Goal: Transaction & Acquisition: Purchase product/service

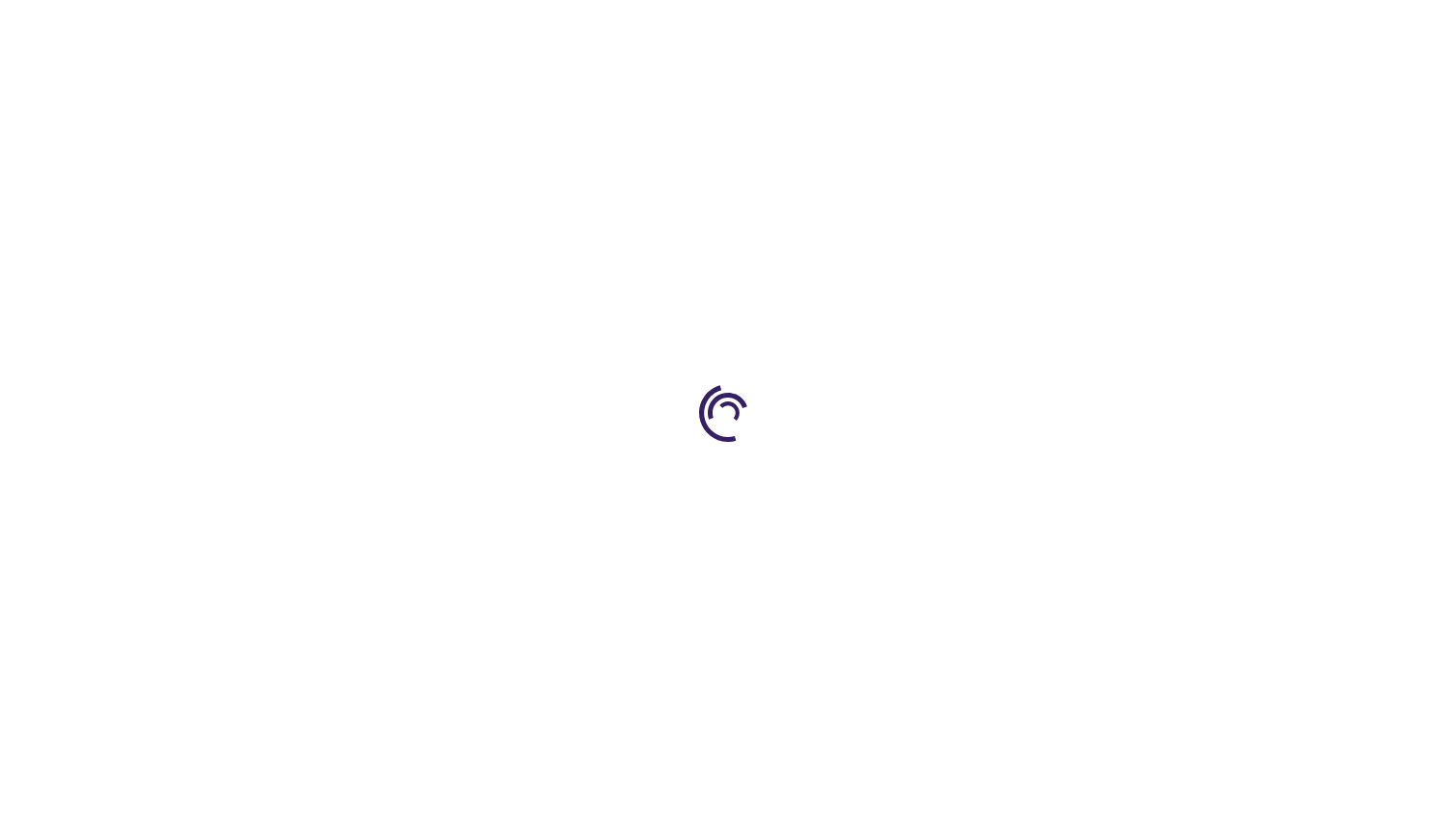
type input "1"
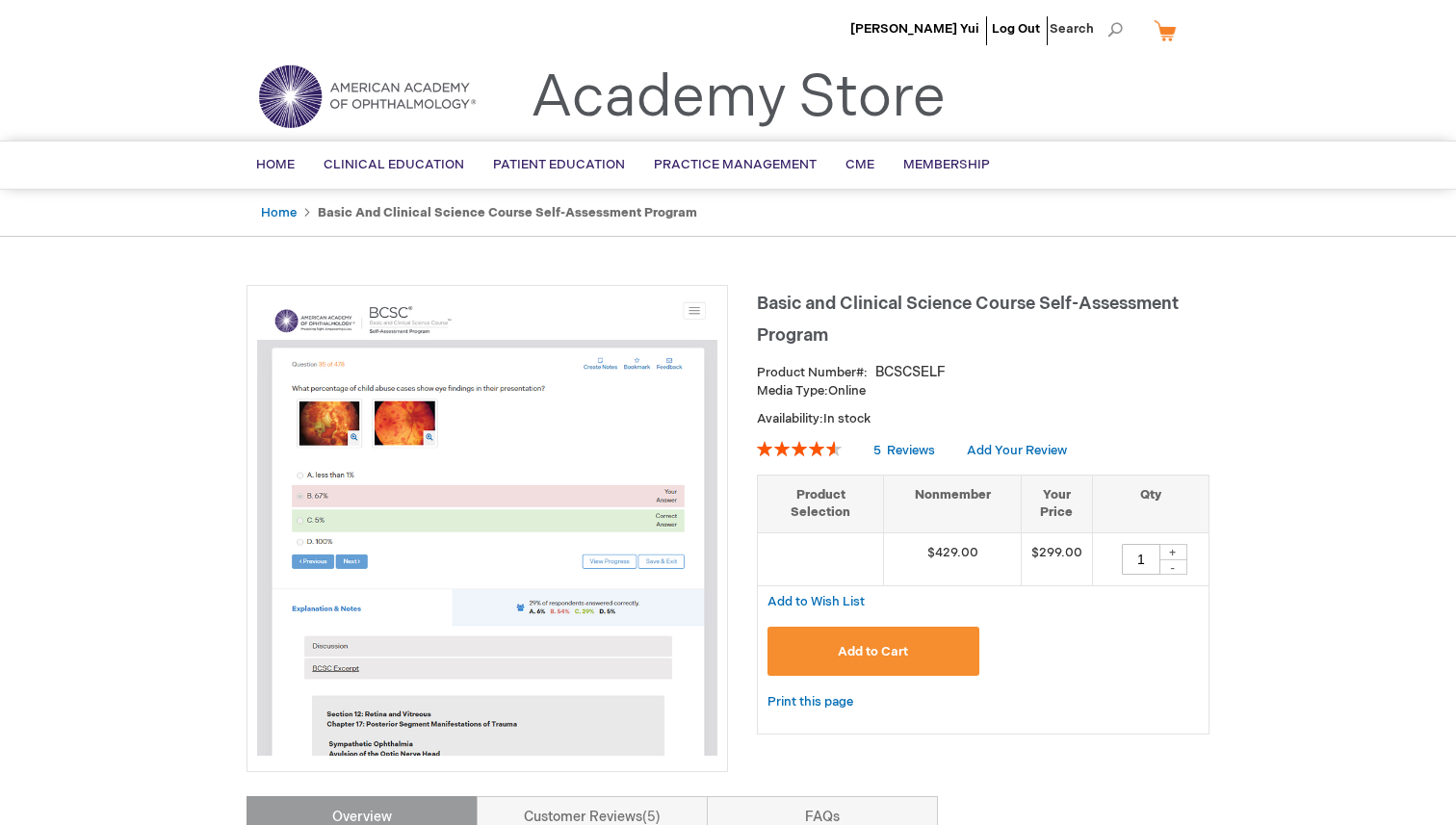
click at [925, 646] on button "Add to Cart" at bounding box center [874, 652] width 212 height 49
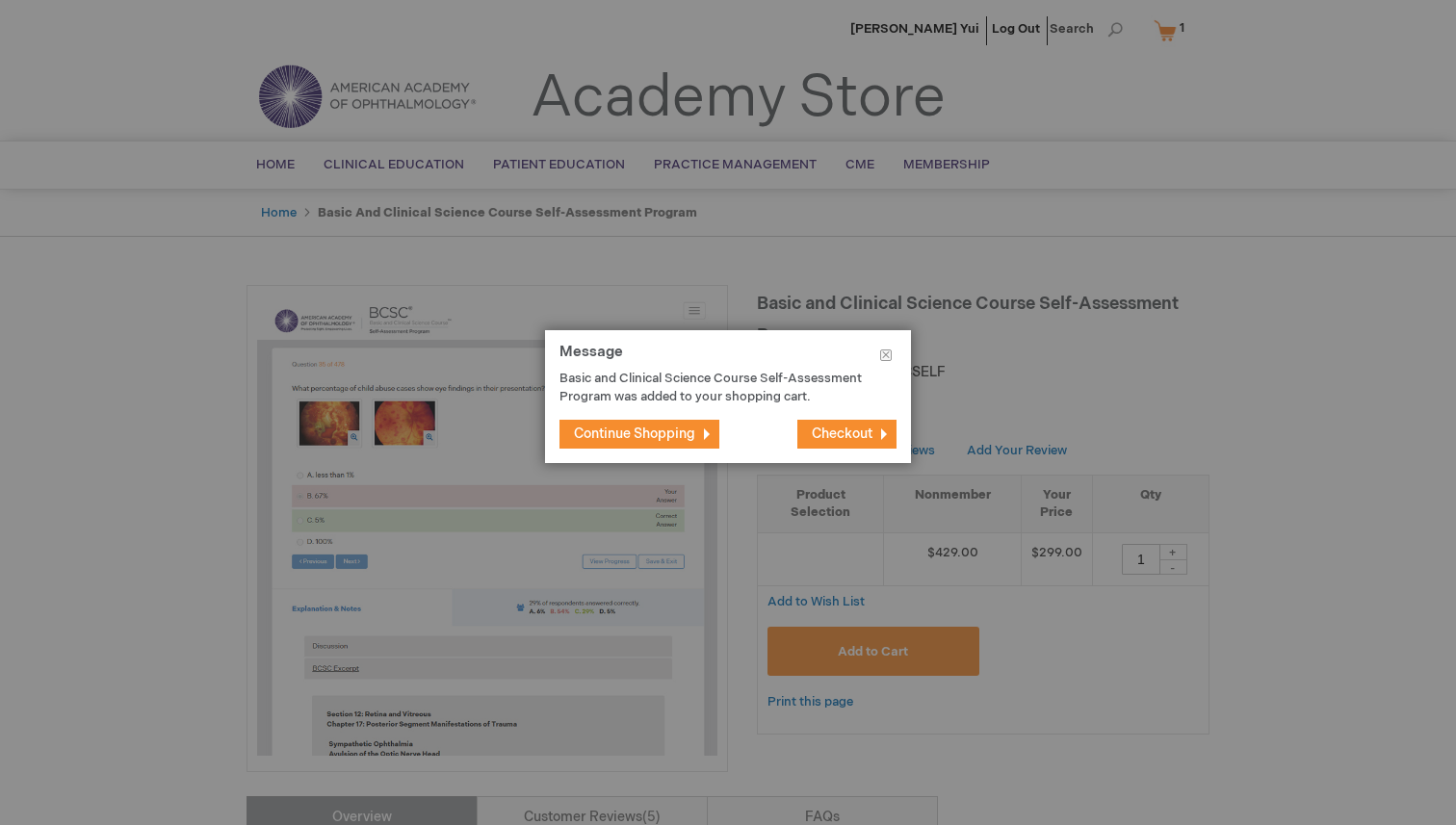
click at [826, 435] on span "Checkout" at bounding box center [841, 433] width 60 height 17
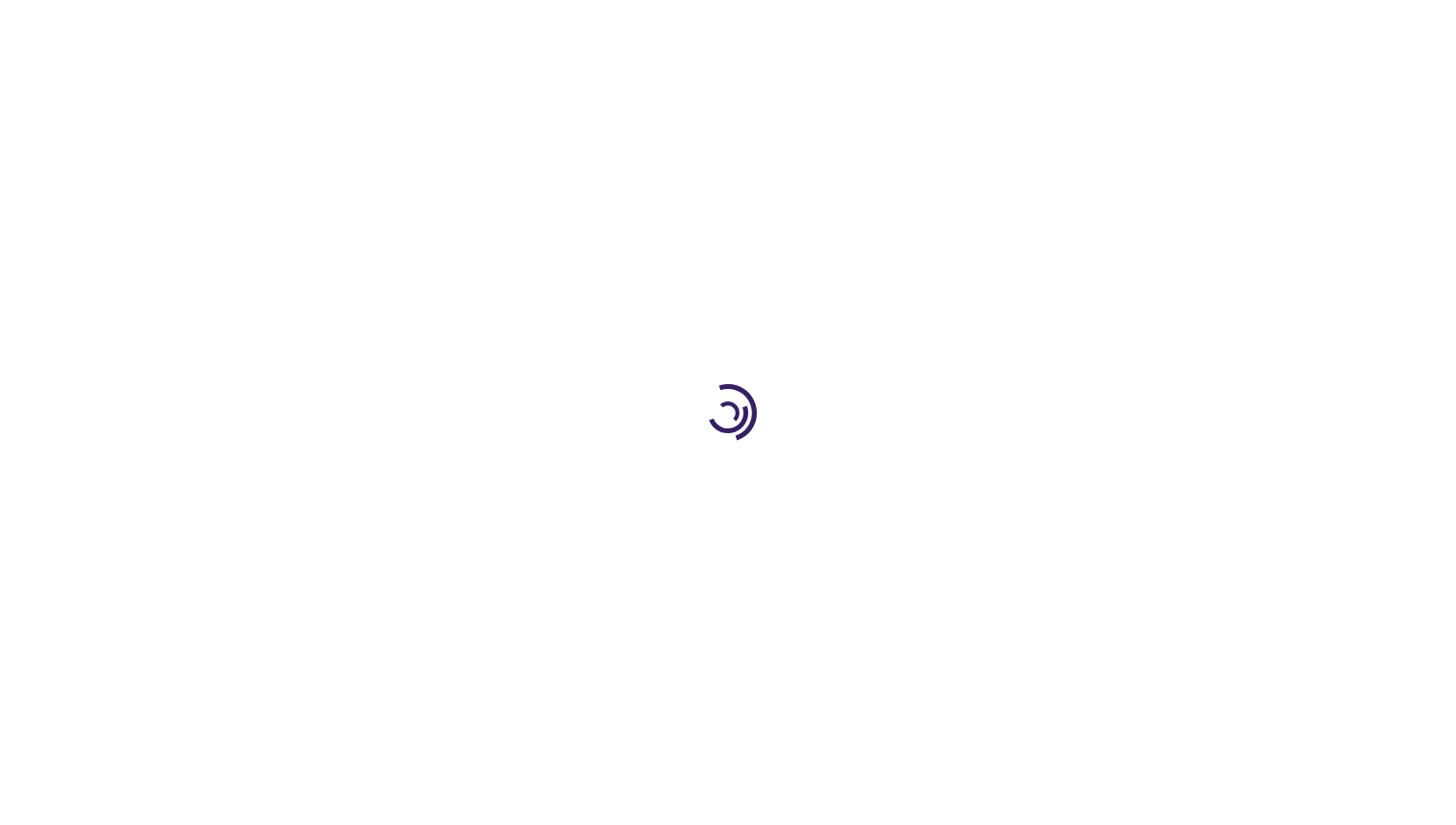
select select "US"
select select "42"
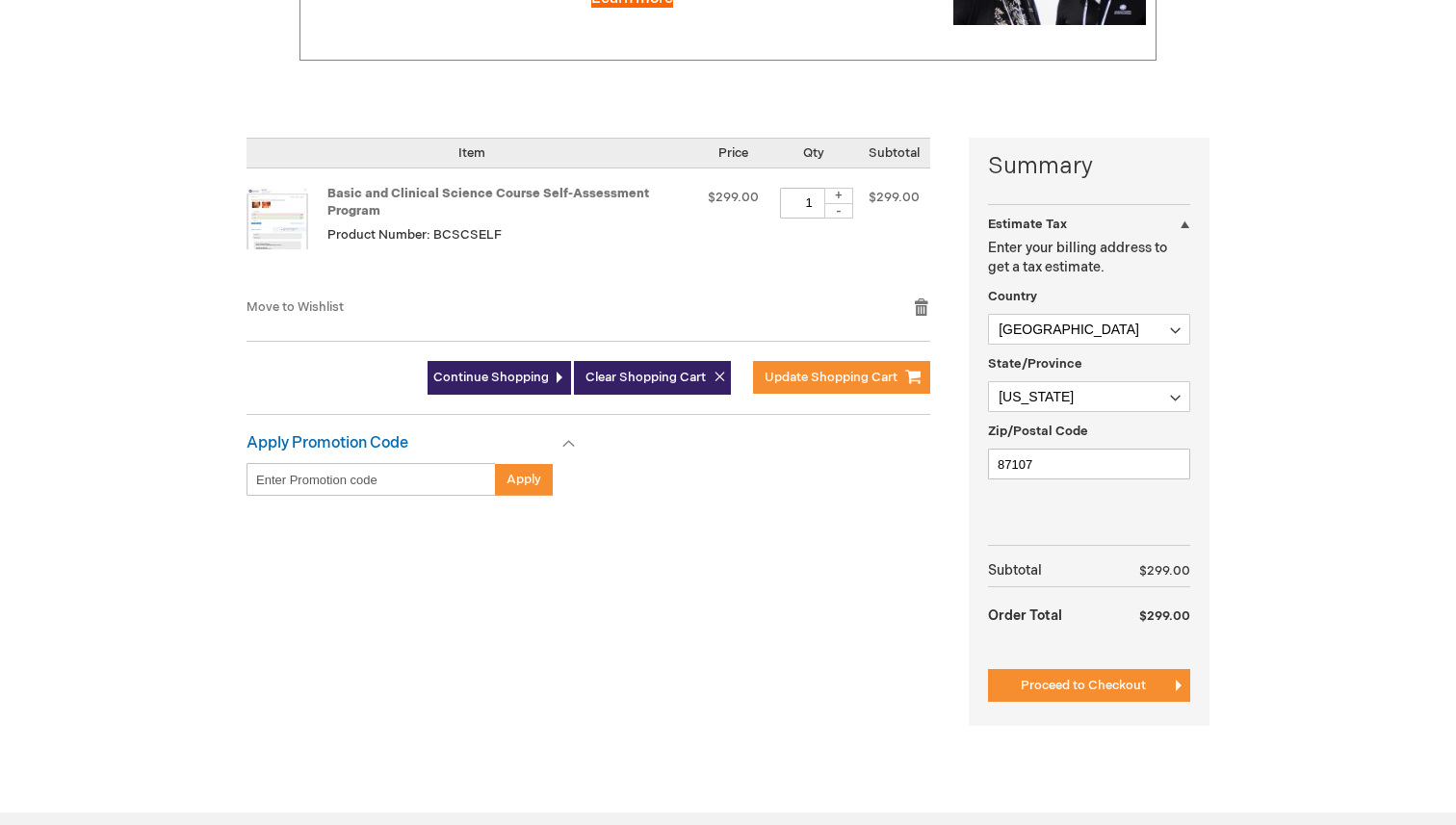
scroll to position [355, 0]
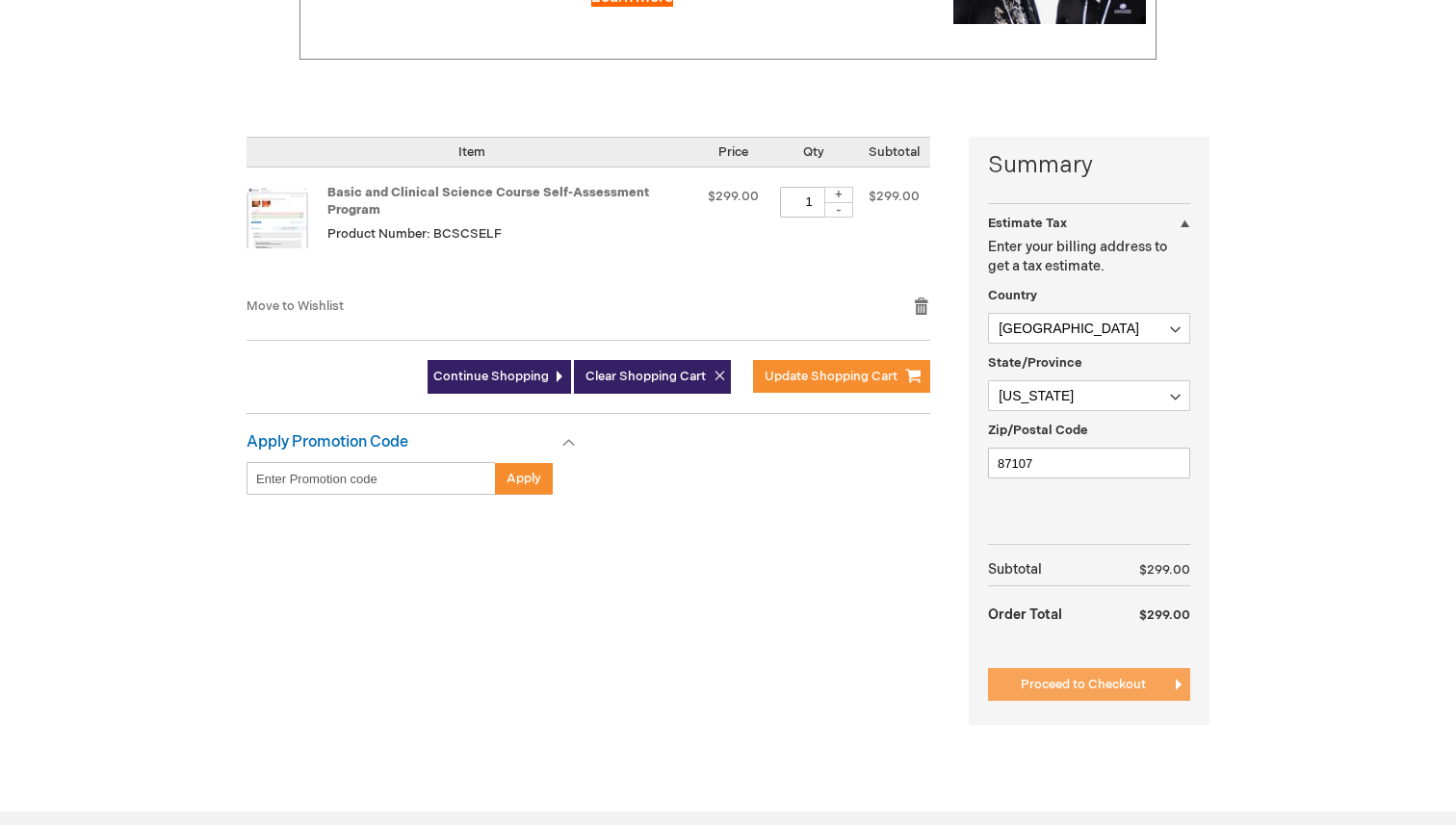
click at [1145, 686] on span "Proceed to Checkout" at bounding box center [1084, 685] width 126 height 16
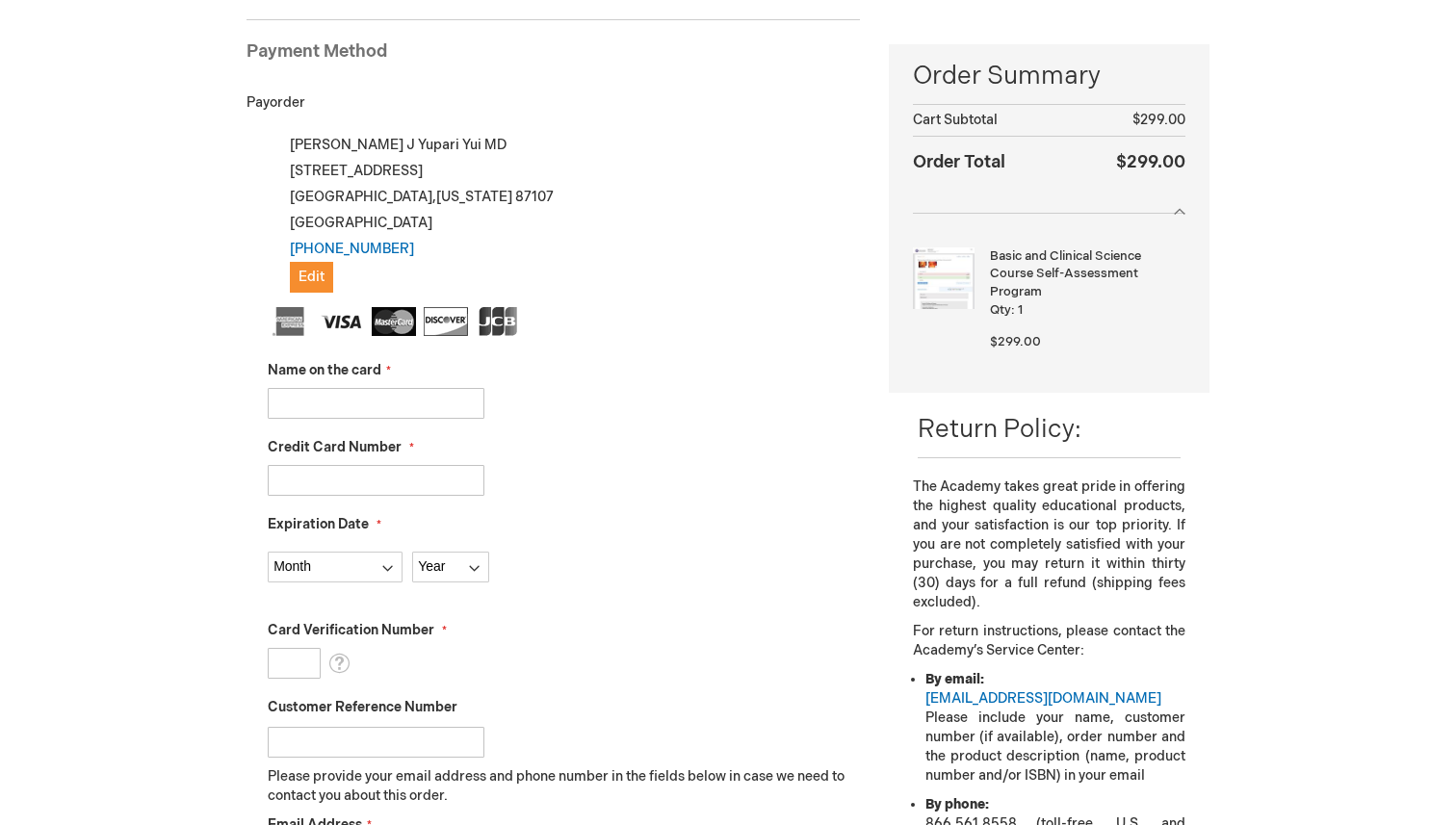
click at [439, 407] on input "Name on the card" at bounding box center [376, 403] width 217 height 31
type input "Renato Yupari"
type input "5189410203336212"
click at [371, 556] on select "Month 01 - January 02 - February 03 - March 04 - April 05 - May 06 - June 07 - …" at bounding box center [336, 567] width 135 height 31
select select "10"
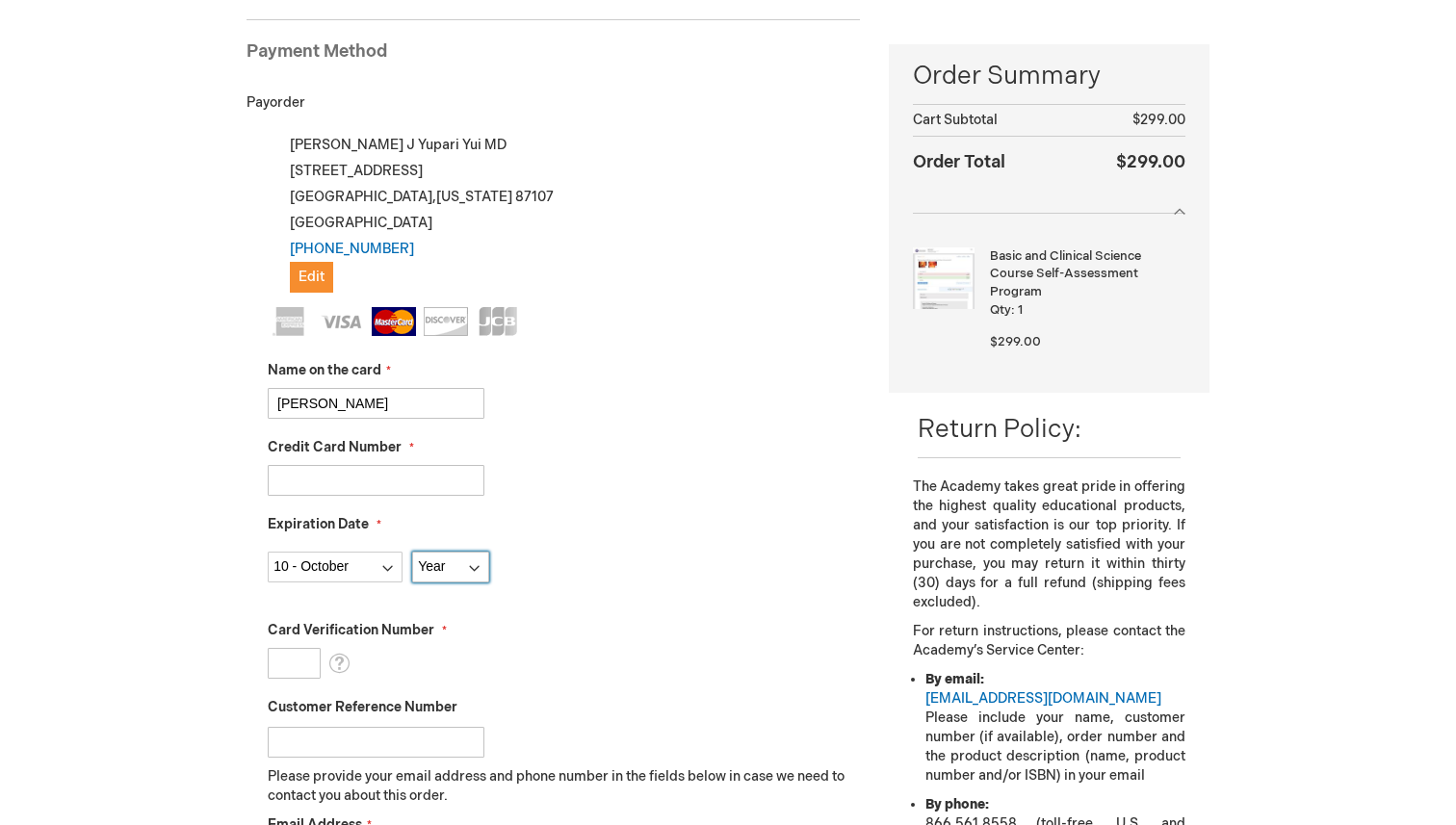
click at [450, 565] on select "Year 2025 2026 2027 2028 2029 2030 2031 2032 2033 2034 2035" at bounding box center [451, 567] width 77 height 31
select select "2028"
click at [292, 666] on input "Card Verification Number" at bounding box center [295, 663] width 53 height 31
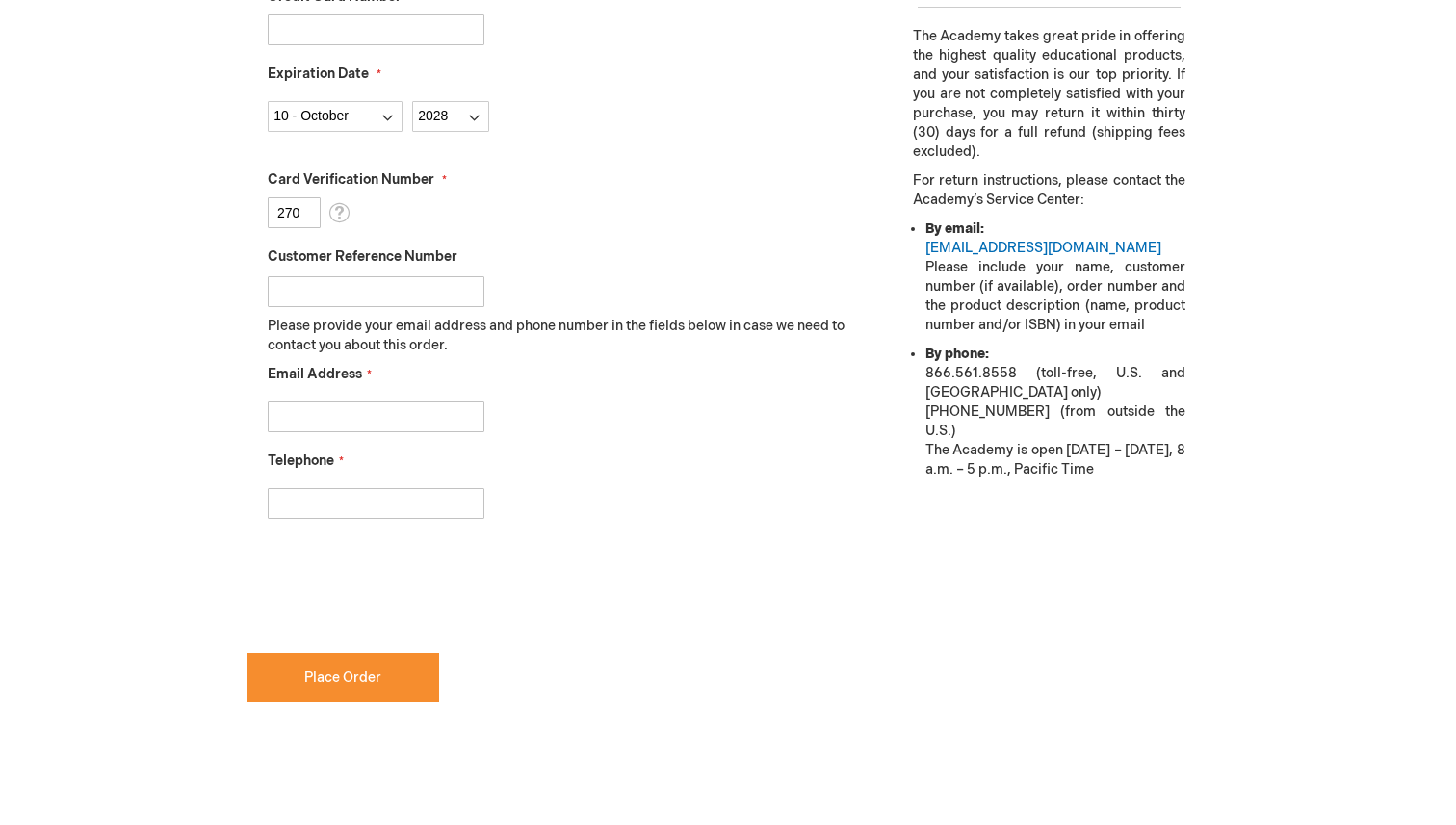
scroll to position [793, 0]
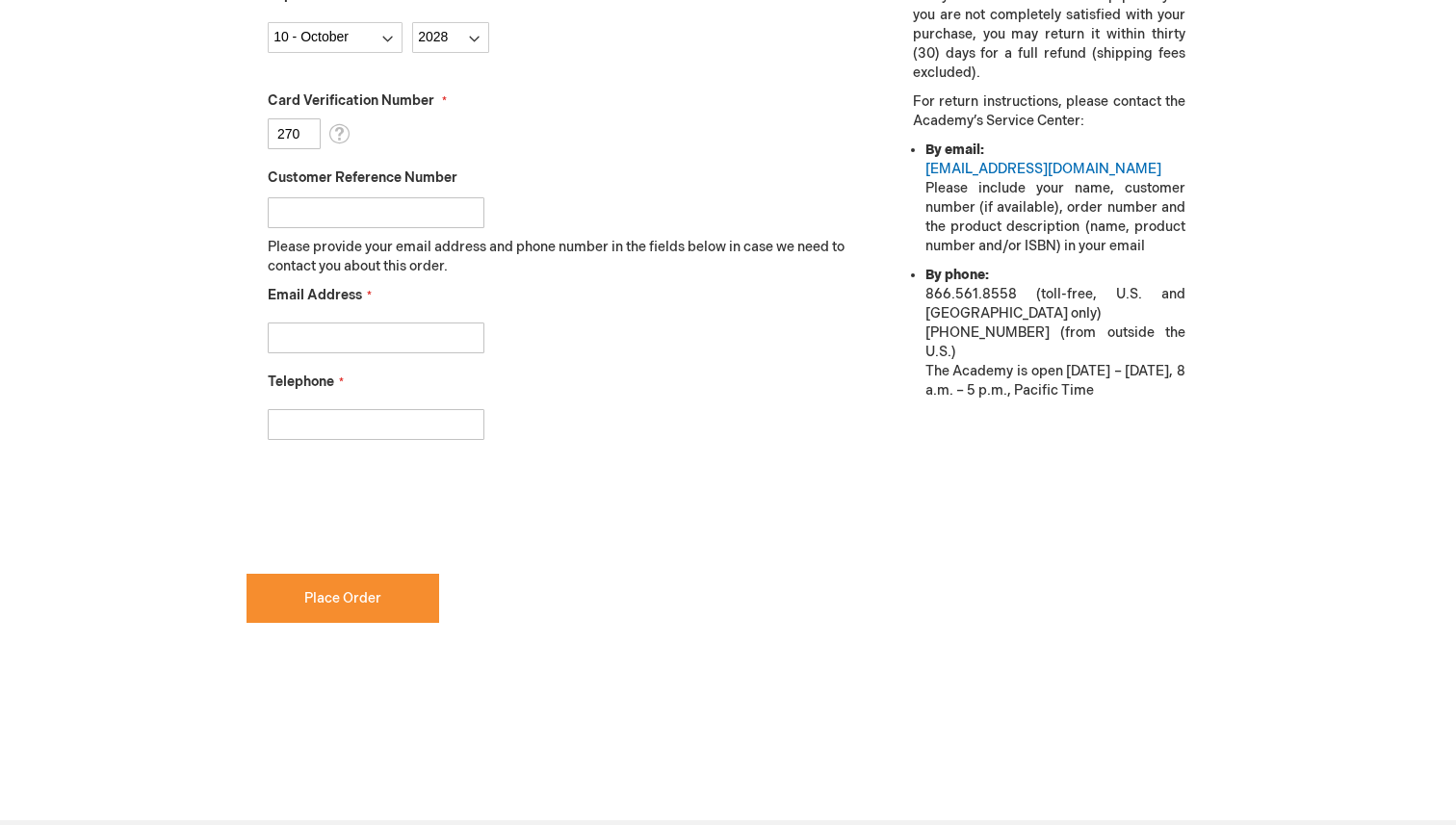
type input "270"
click at [437, 340] on input "Email Address" at bounding box center [376, 337] width 217 height 31
type input "renatoyupariyui@gmail.com"
click at [412, 428] on input "Telephone" at bounding box center [376, 424] width 217 height 31
type input "9795750327"
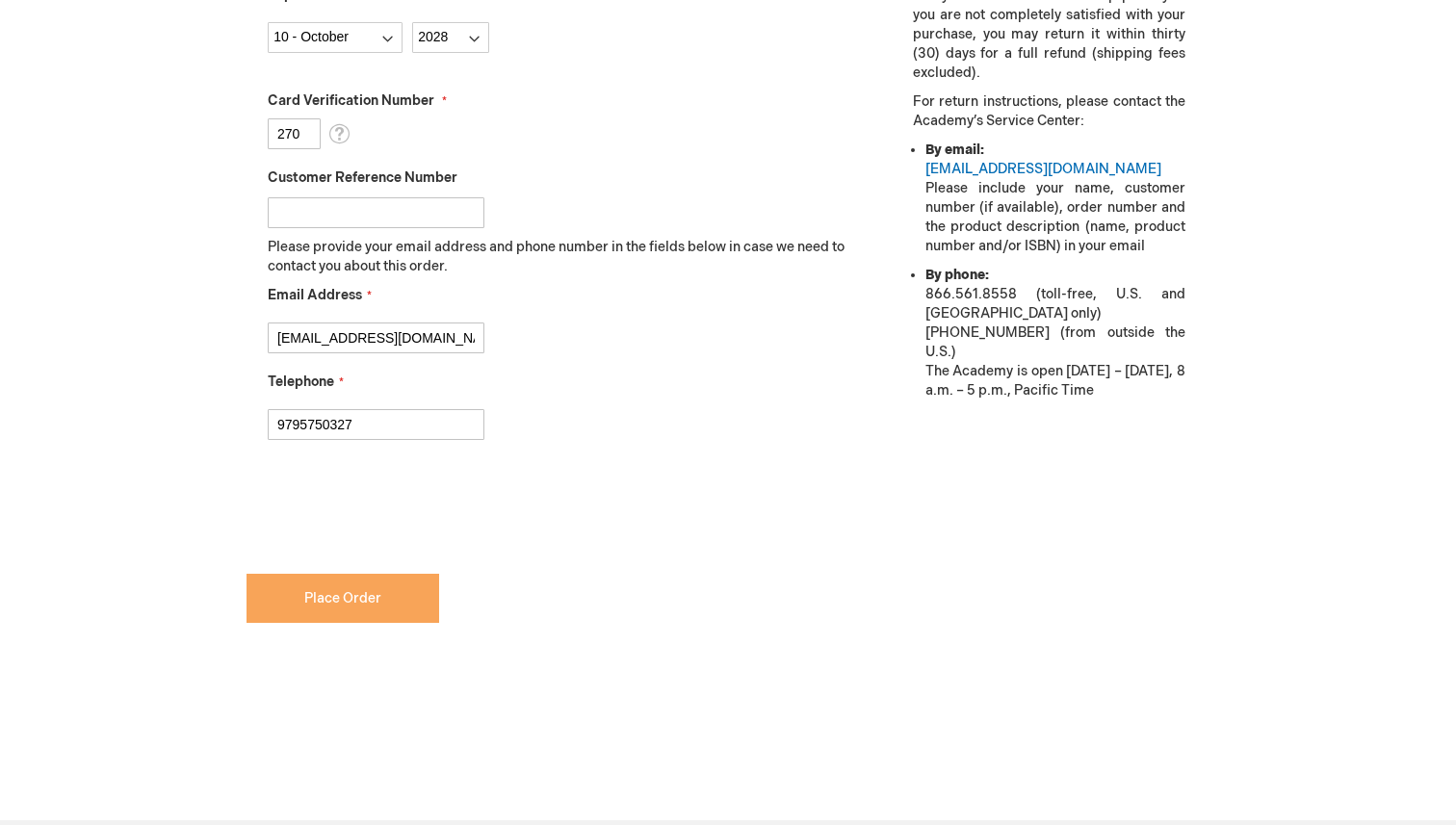
checkbox input "true"
click at [325, 618] on button "Place Order" at bounding box center [342, 598] width 193 height 49
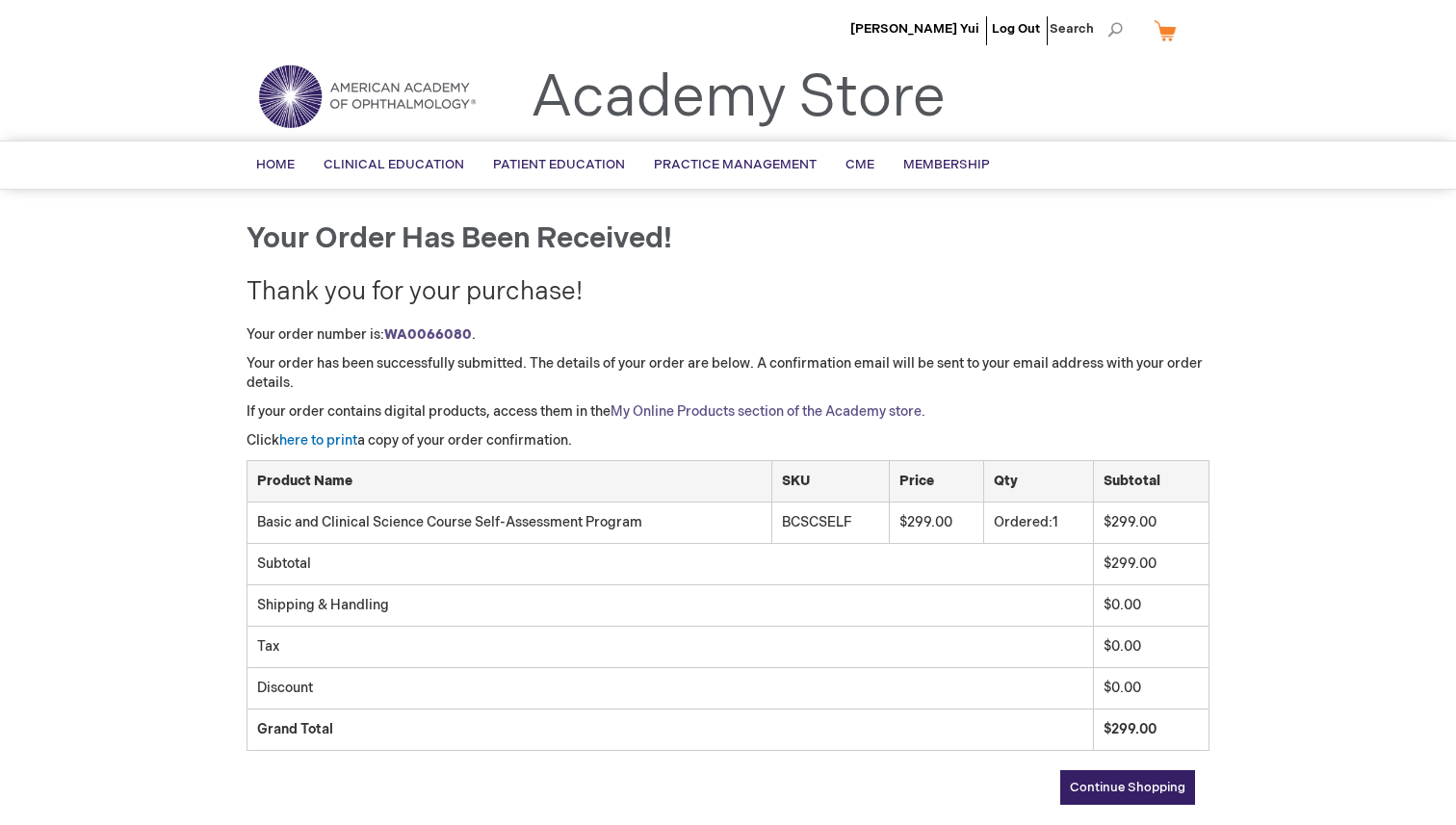
click at [738, 415] on link "My Online Products section of the Academy store." at bounding box center [768, 412] width 315 height 17
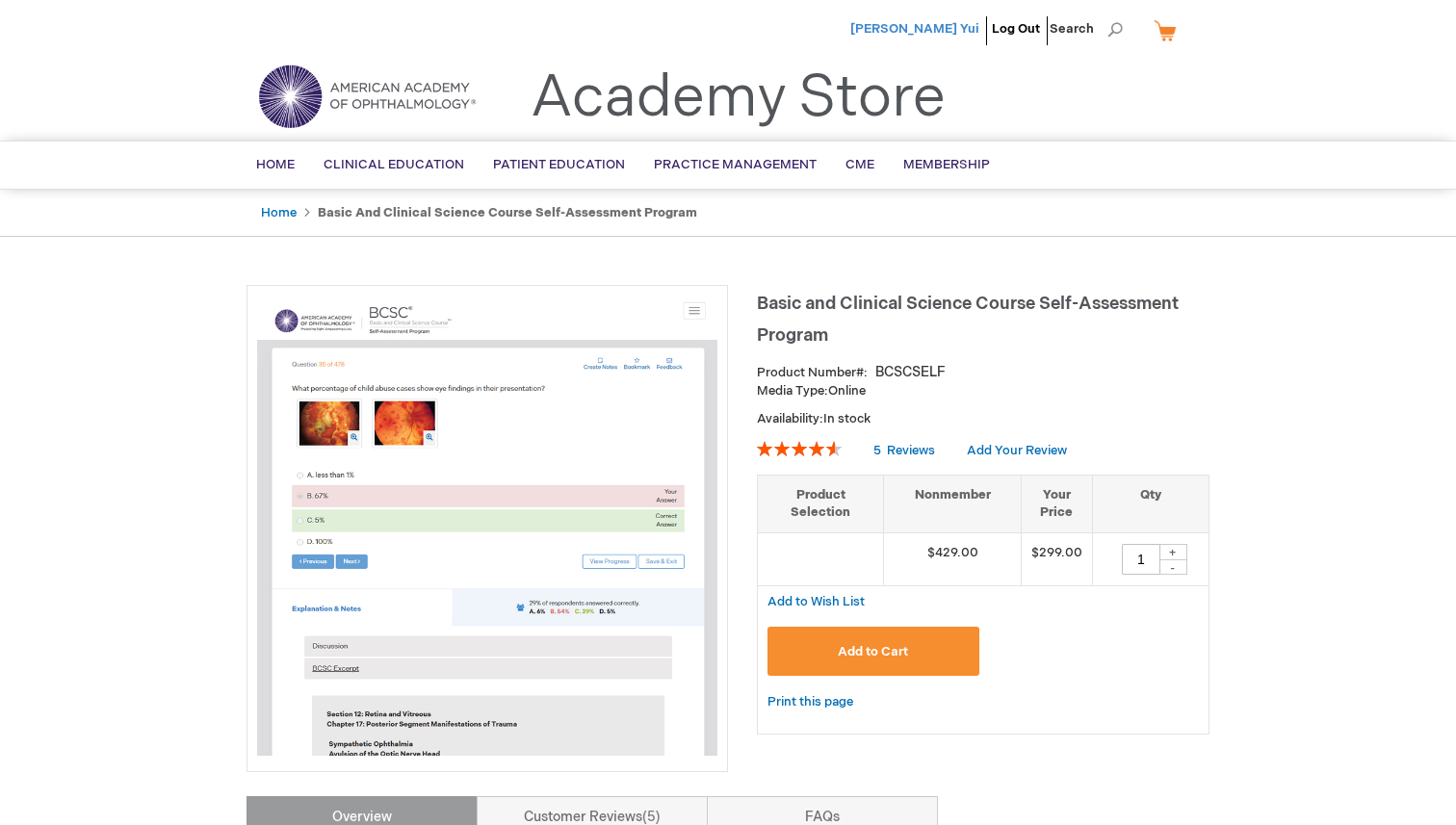
click at [959, 31] on span "[PERSON_NAME] Yui" at bounding box center [915, 29] width 129 height 16
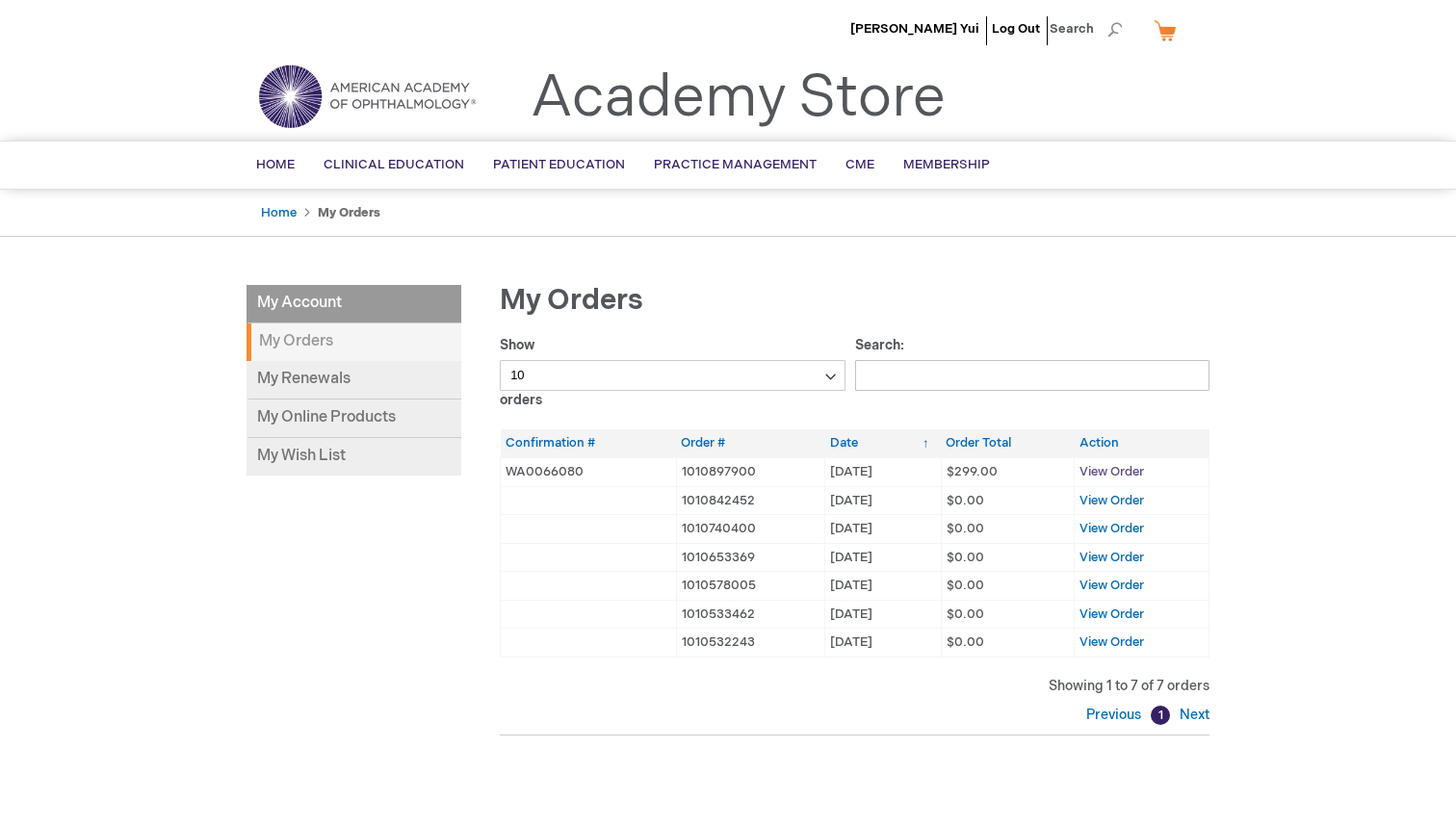
click at [1132, 475] on span "View Order" at bounding box center [1112, 472] width 64 height 16
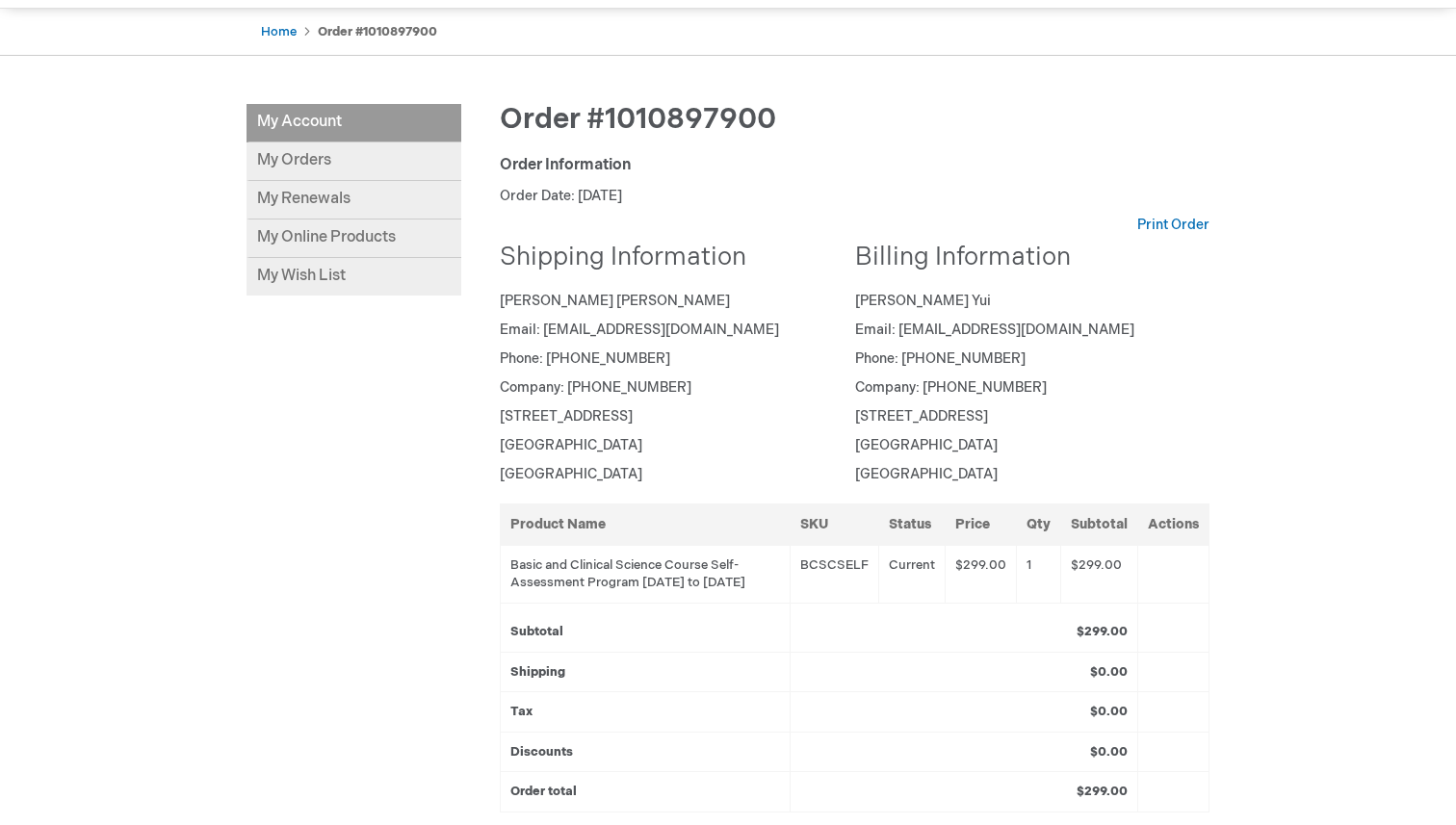
scroll to position [223, 0]
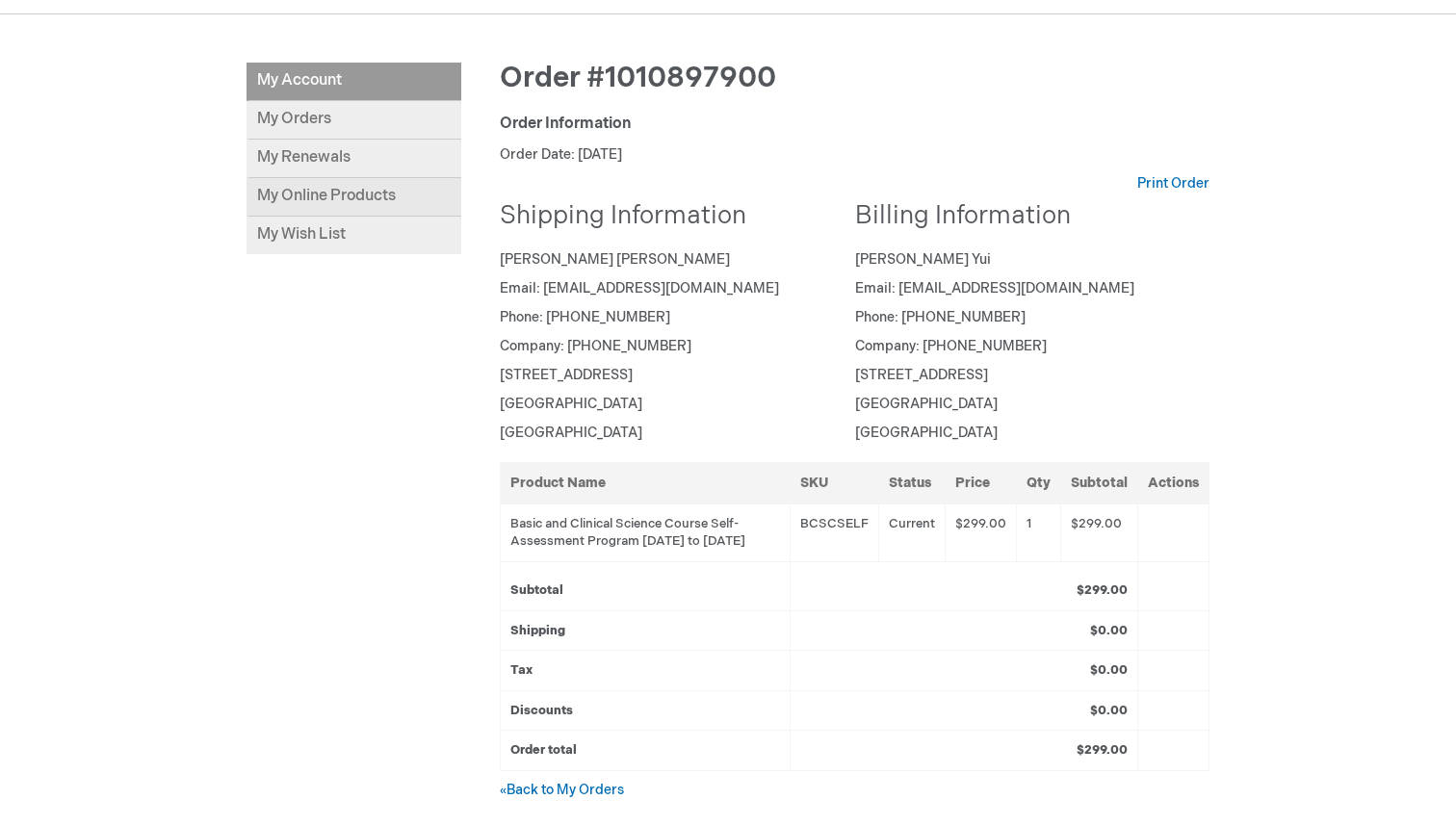
click at [389, 195] on link "My Online Products" at bounding box center [353, 197] width 215 height 39
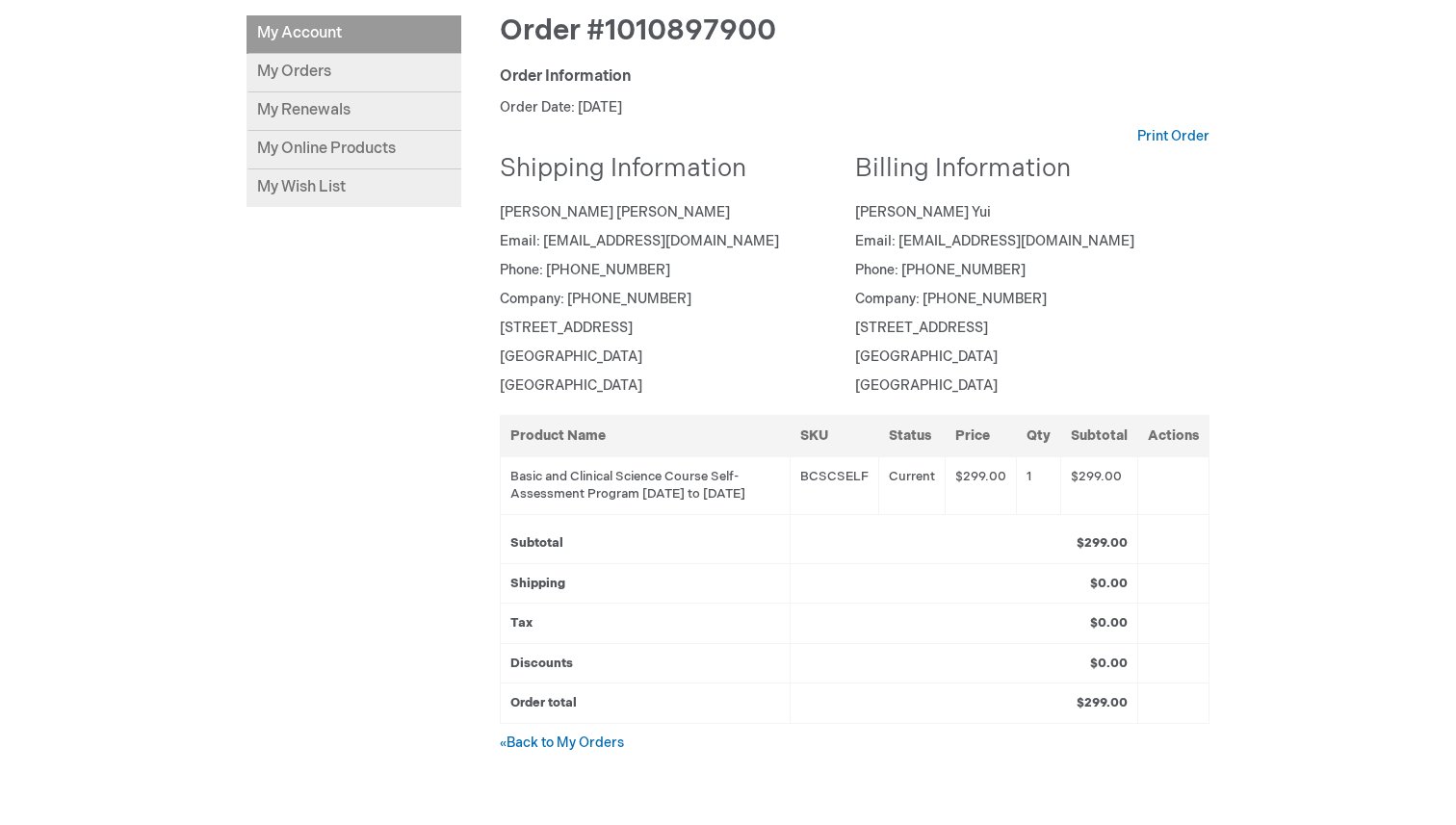
scroll to position [272, 0]
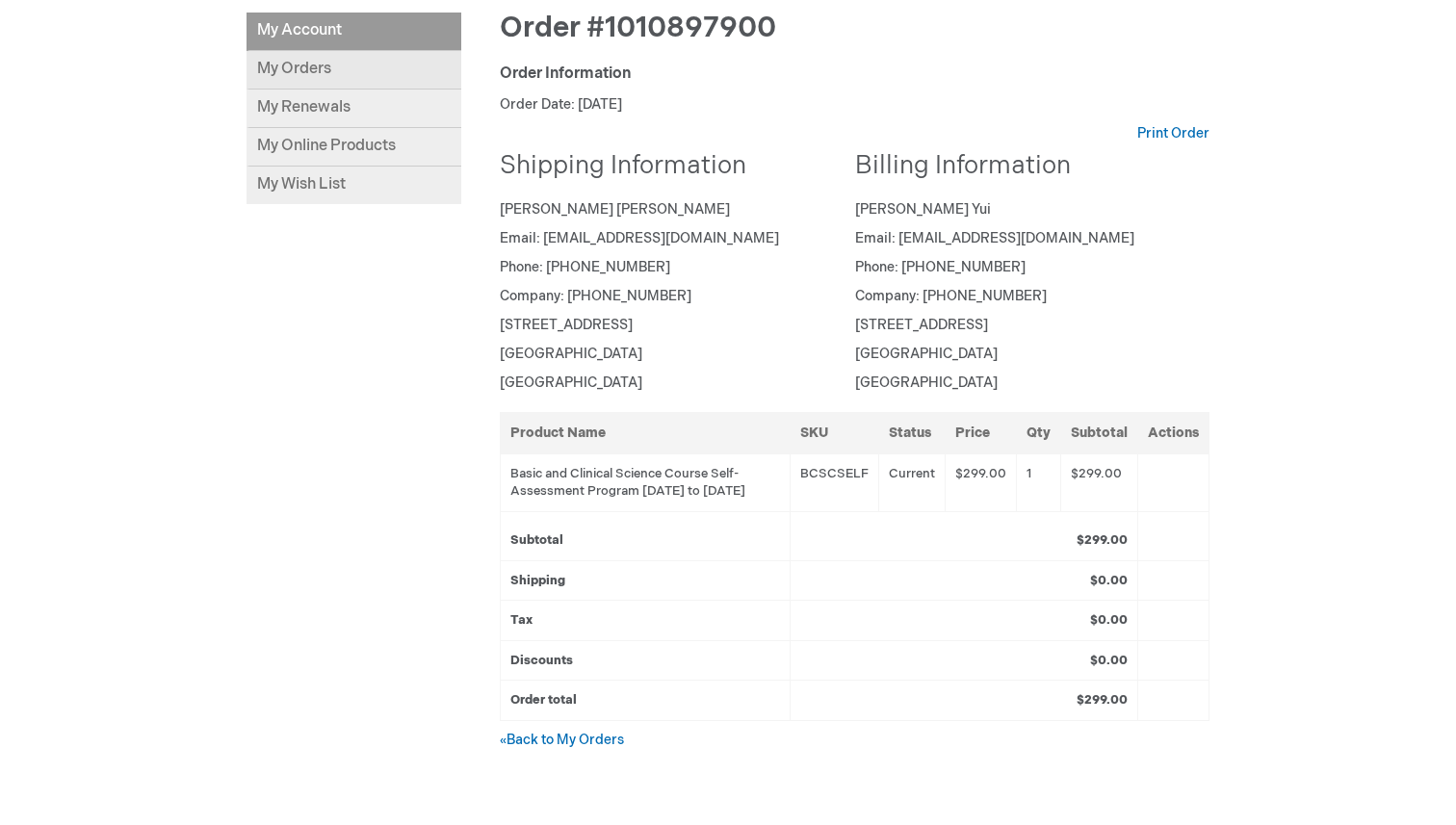
click at [400, 76] on link "My Orders" at bounding box center [353, 70] width 215 height 39
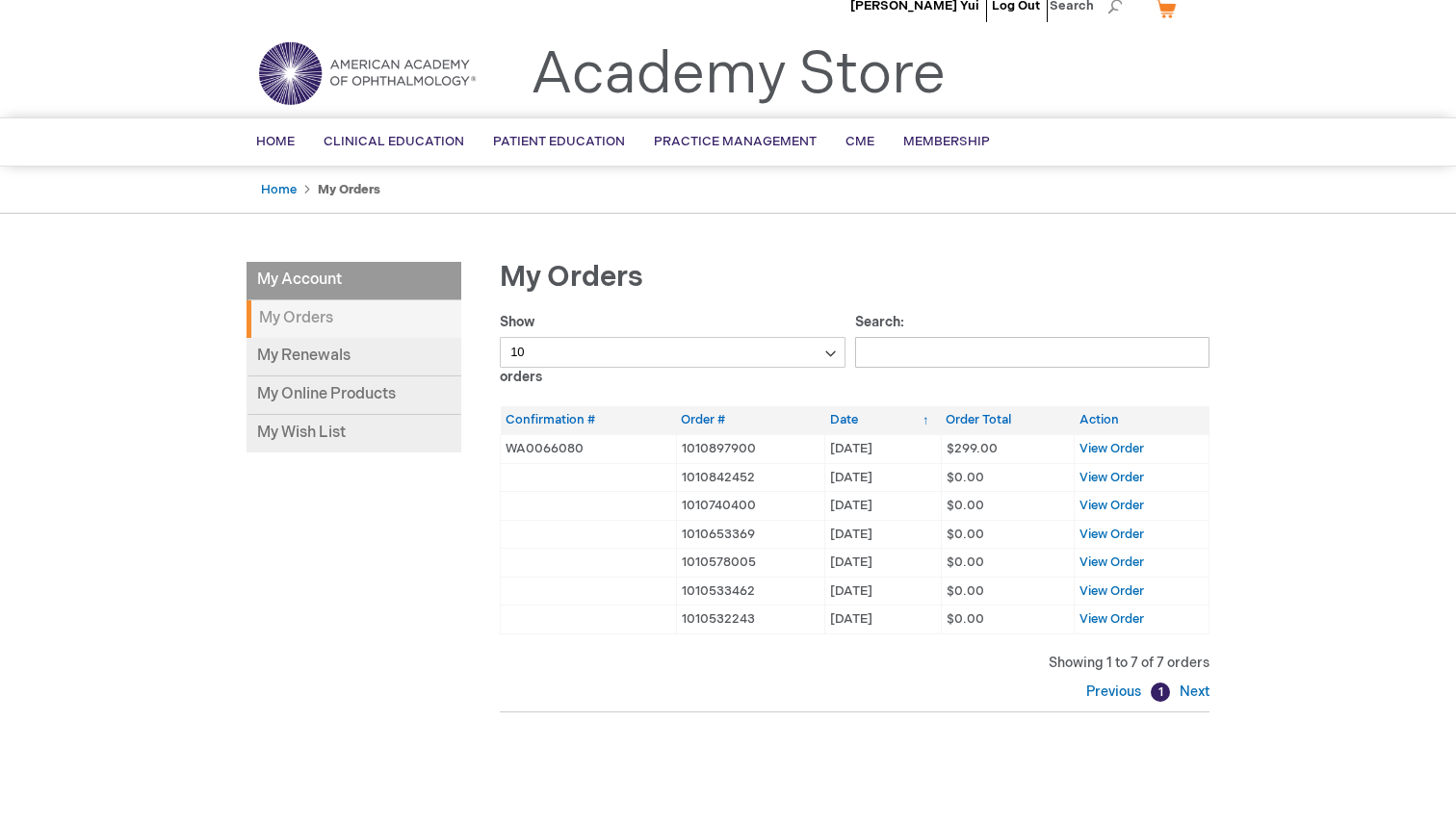
scroll to position [27, 0]
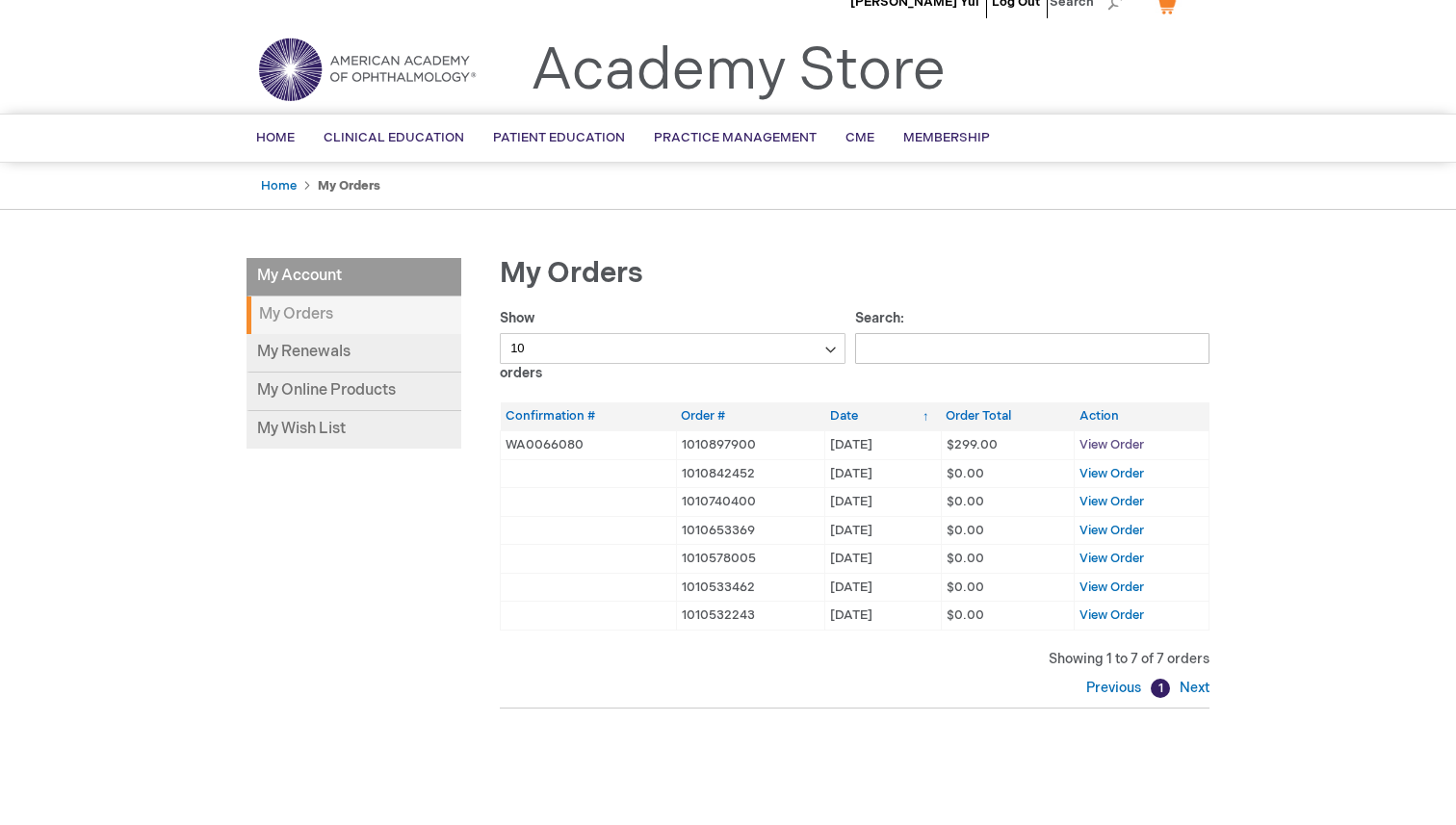
click at [1129, 444] on span "View Order" at bounding box center [1112, 445] width 64 height 16
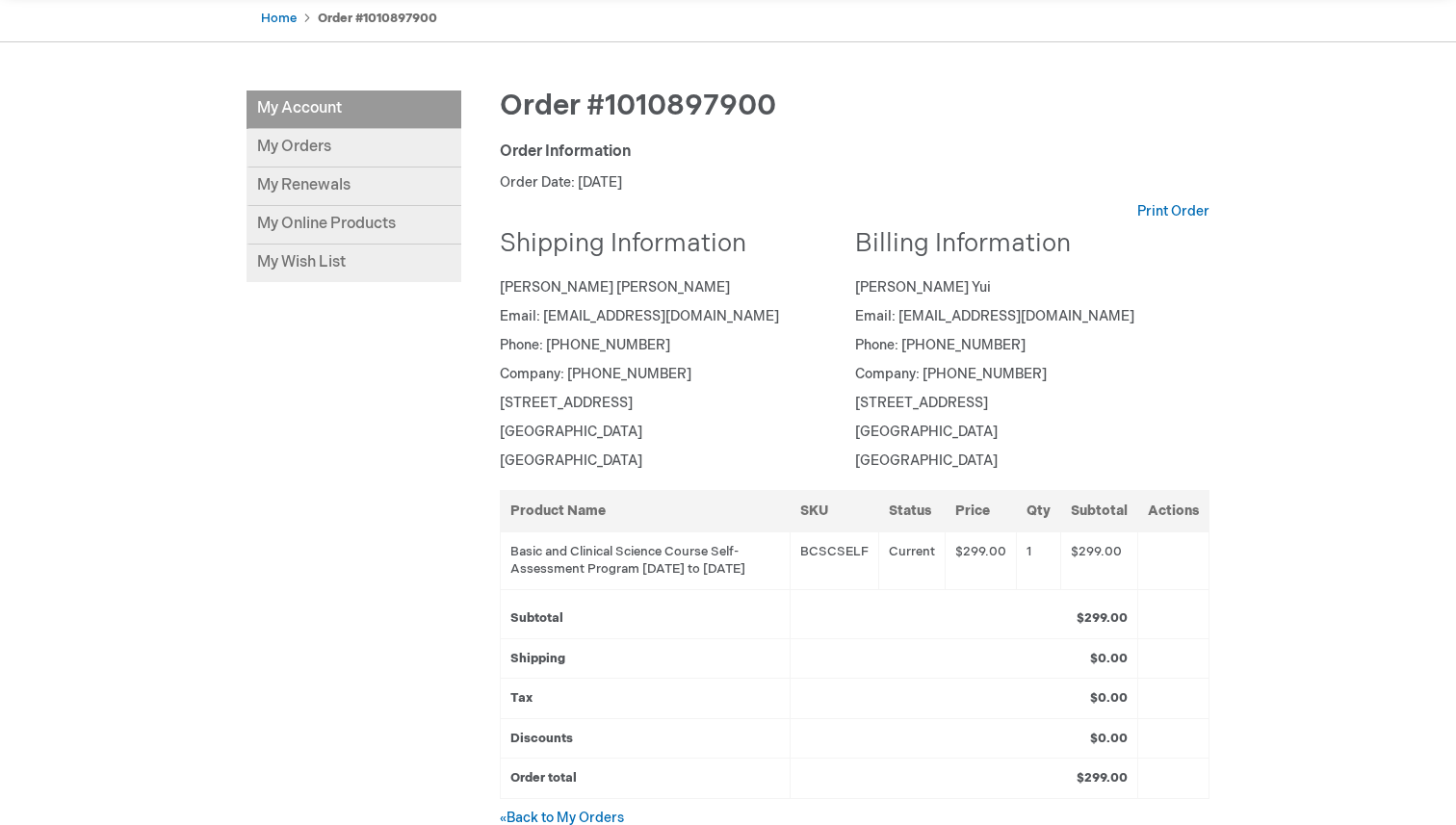
scroll to position [64, 0]
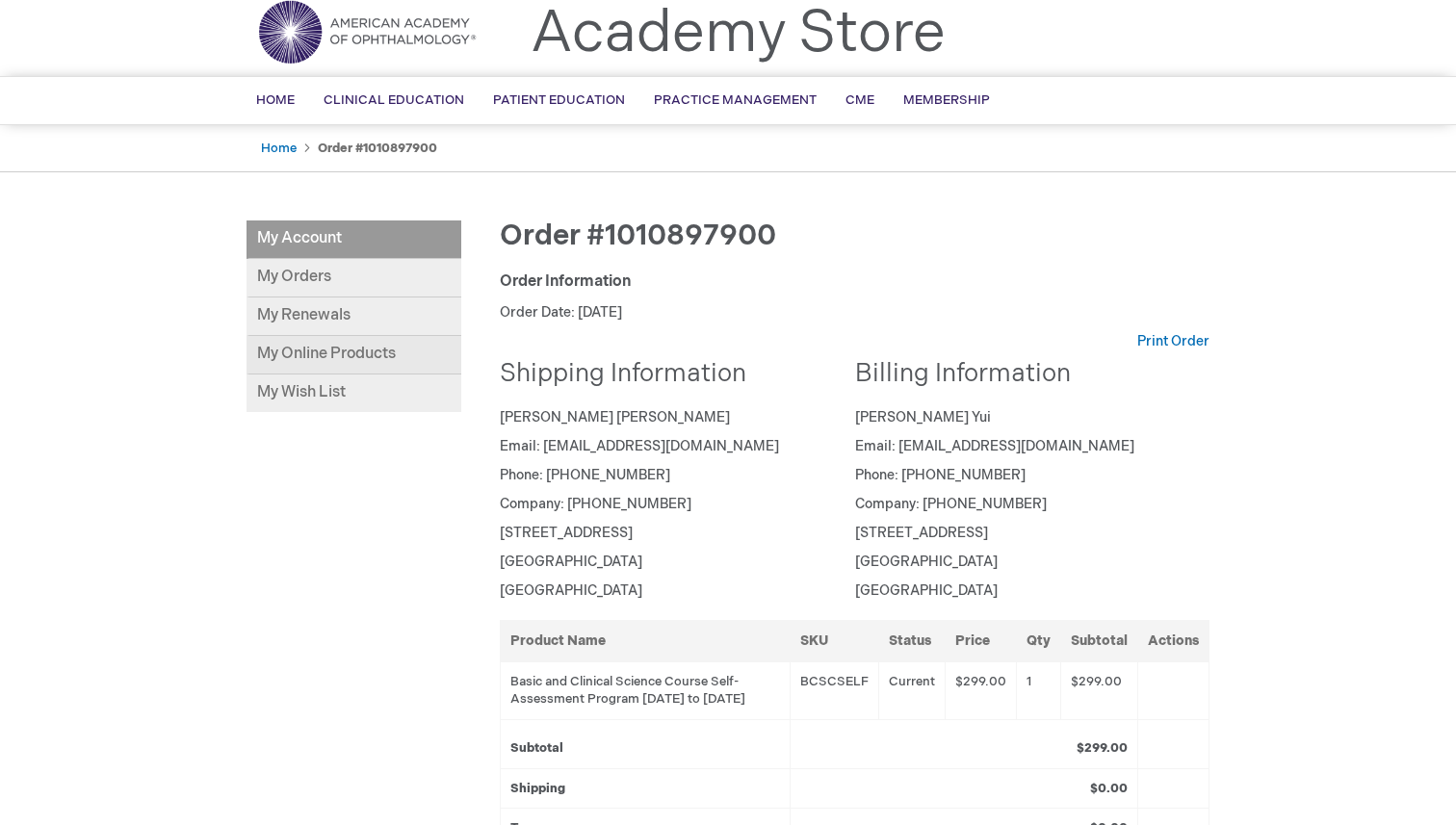
click at [356, 345] on link "My Online Products" at bounding box center [353, 355] width 215 height 39
click at [326, 233] on li "My Account" at bounding box center [353, 239] width 215 height 39
click at [318, 242] on li "My Account" at bounding box center [353, 239] width 215 height 39
click at [318, 273] on link "My Orders" at bounding box center [353, 278] width 215 height 39
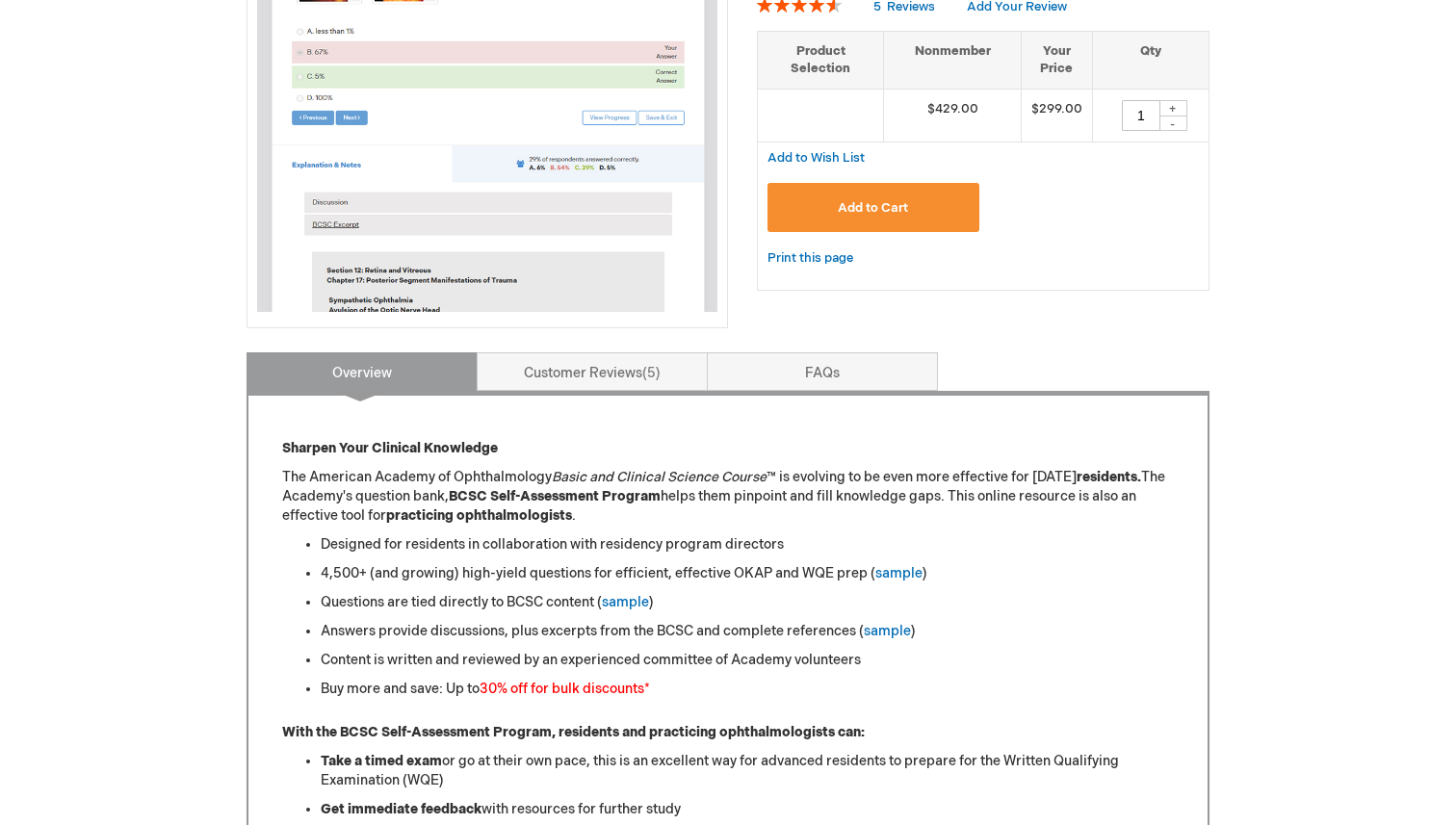
scroll to position [373, 0]
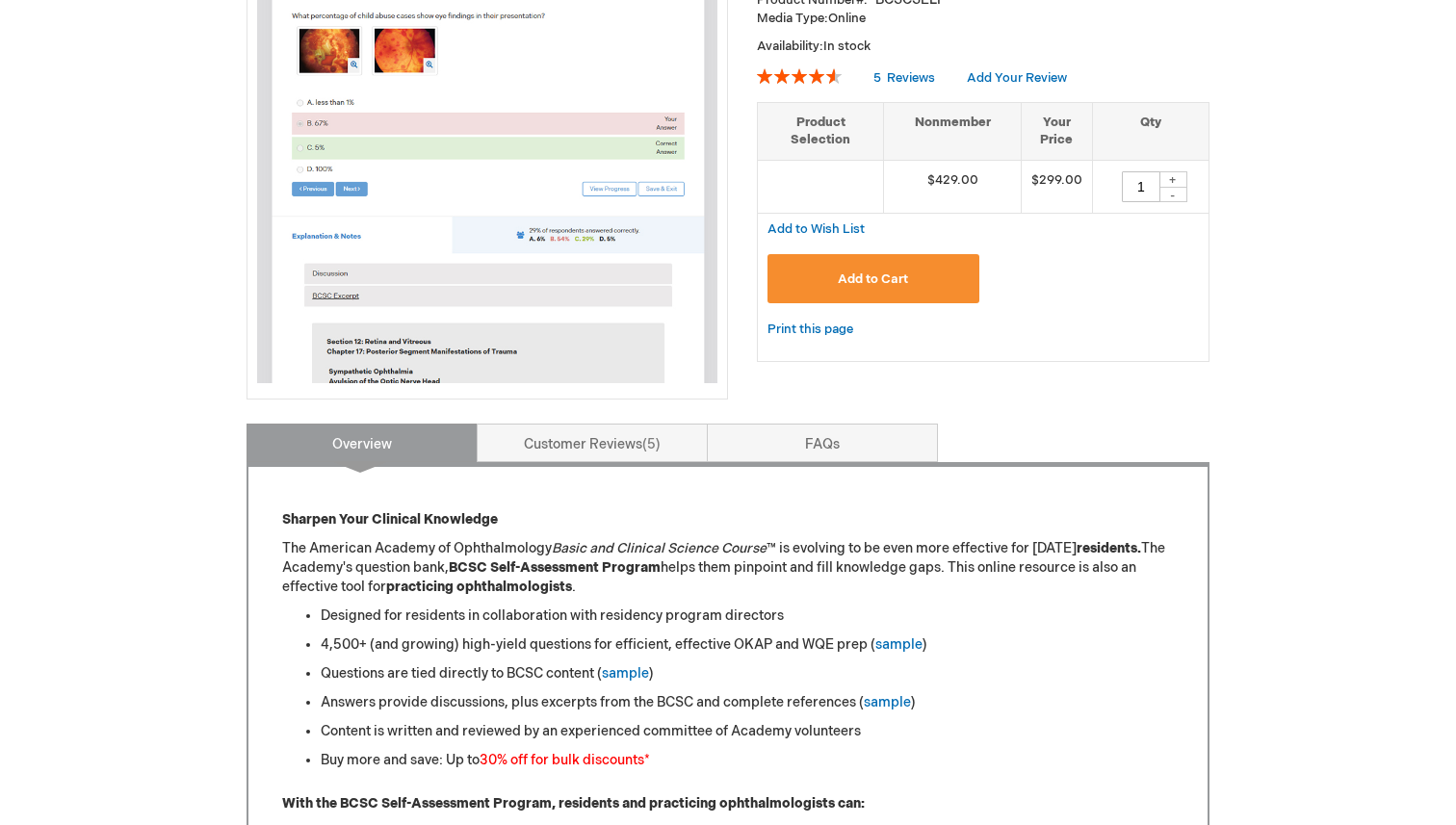
click at [886, 286] on span "Add to Cart" at bounding box center [873, 279] width 70 height 16
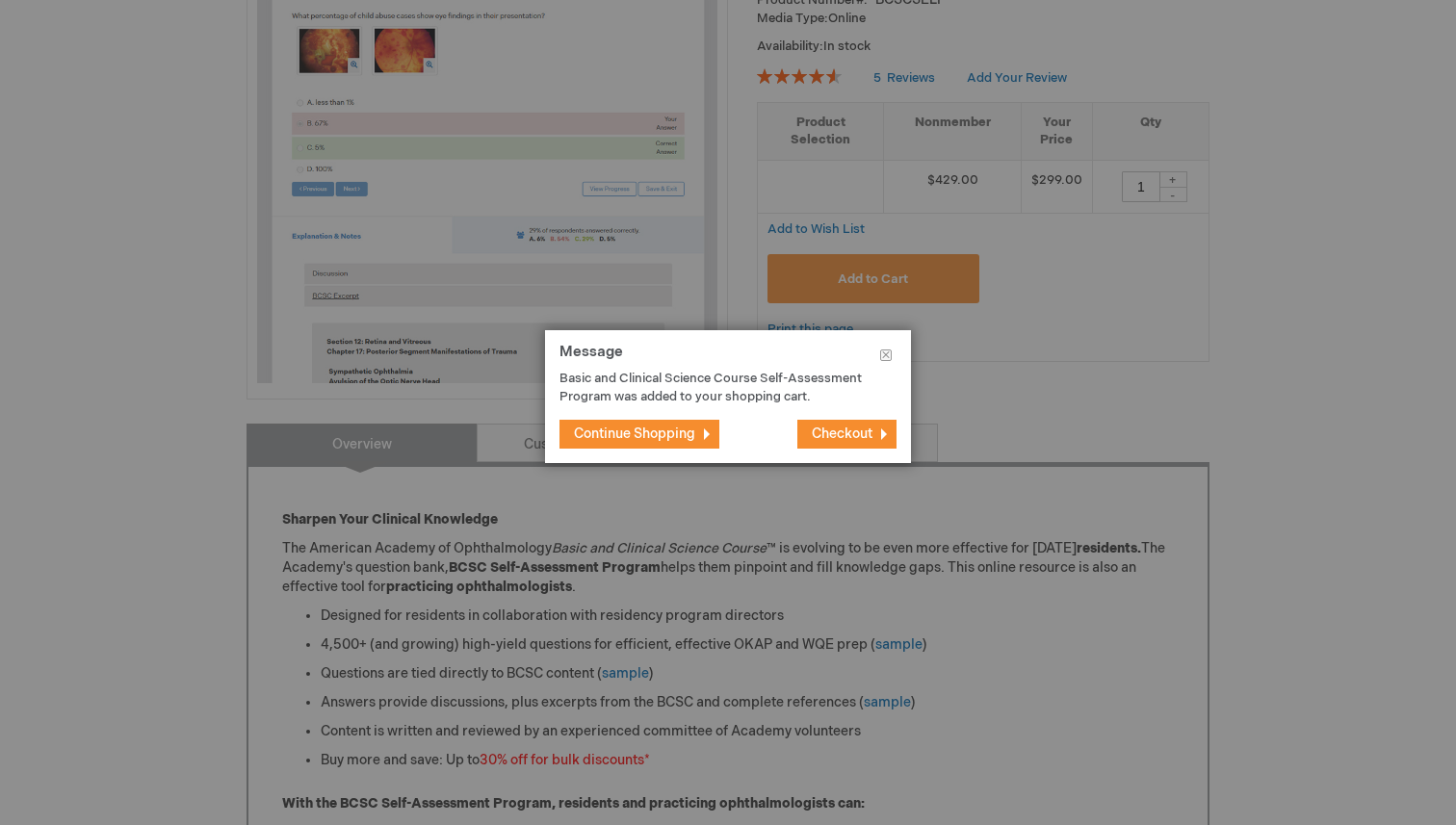
click at [838, 427] on span "Checkout" at bounding box center [841, 433] width 60 height 17
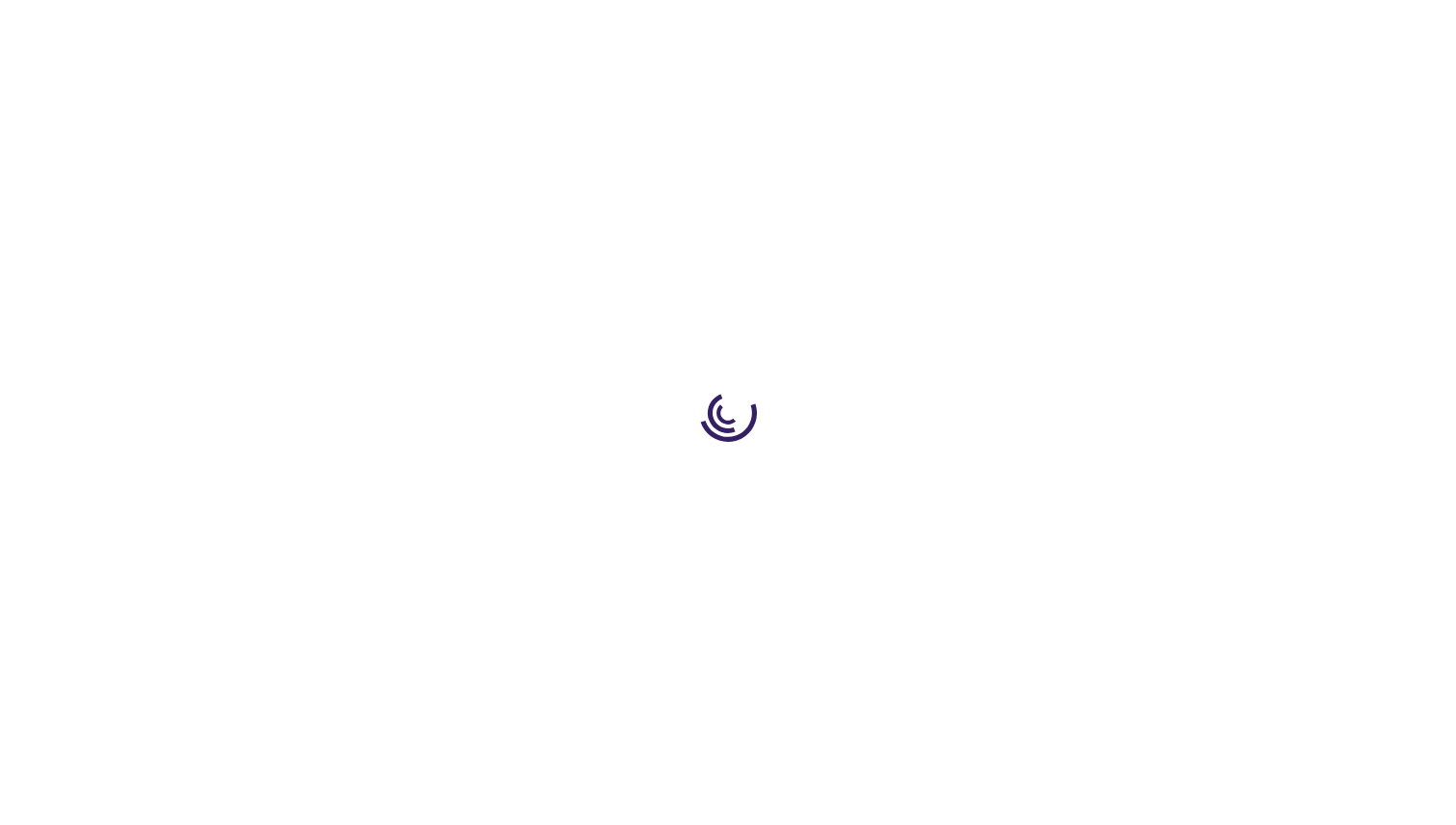
select select "US"
select select "42"
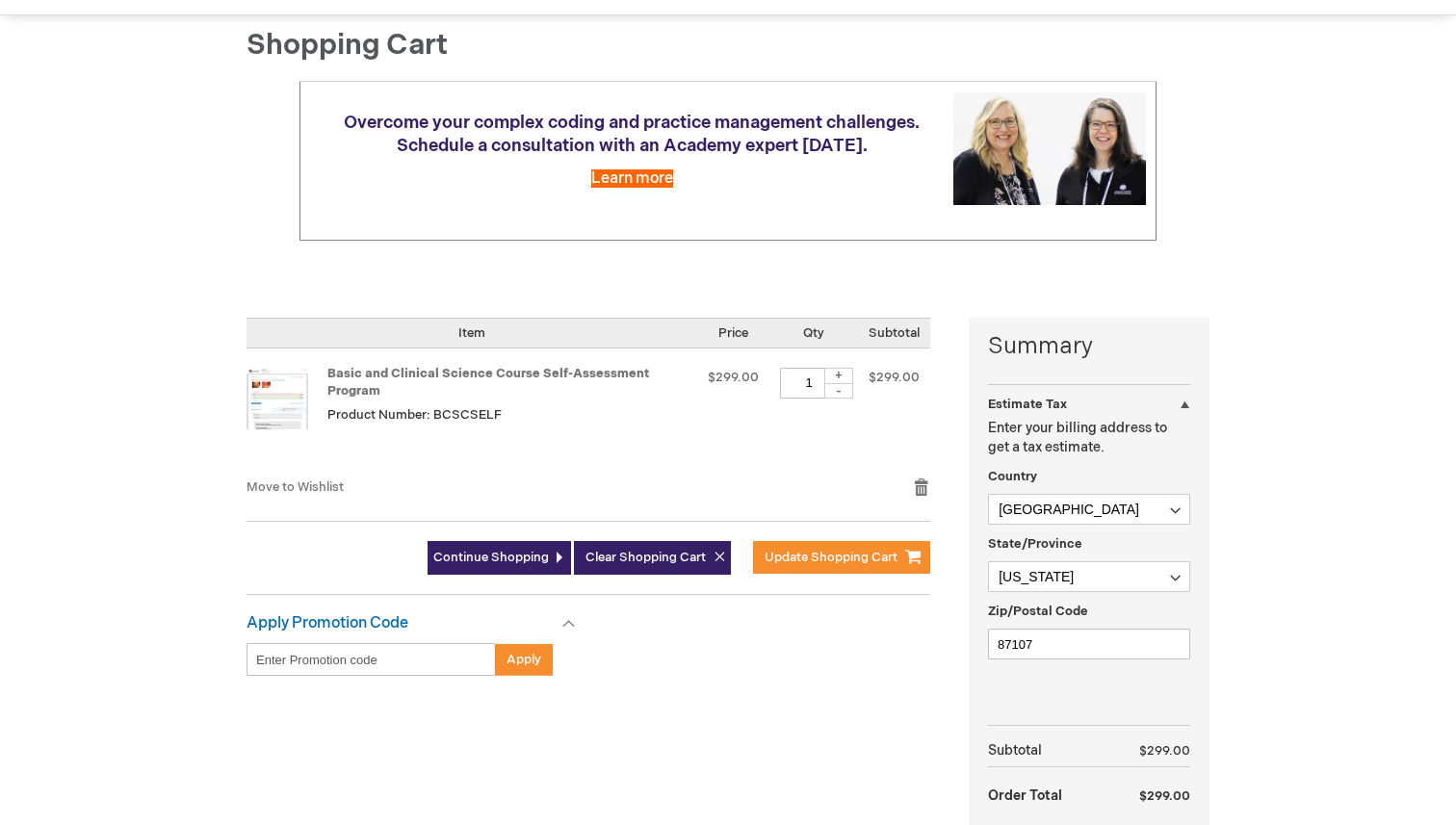
scroll to position [350, 0]
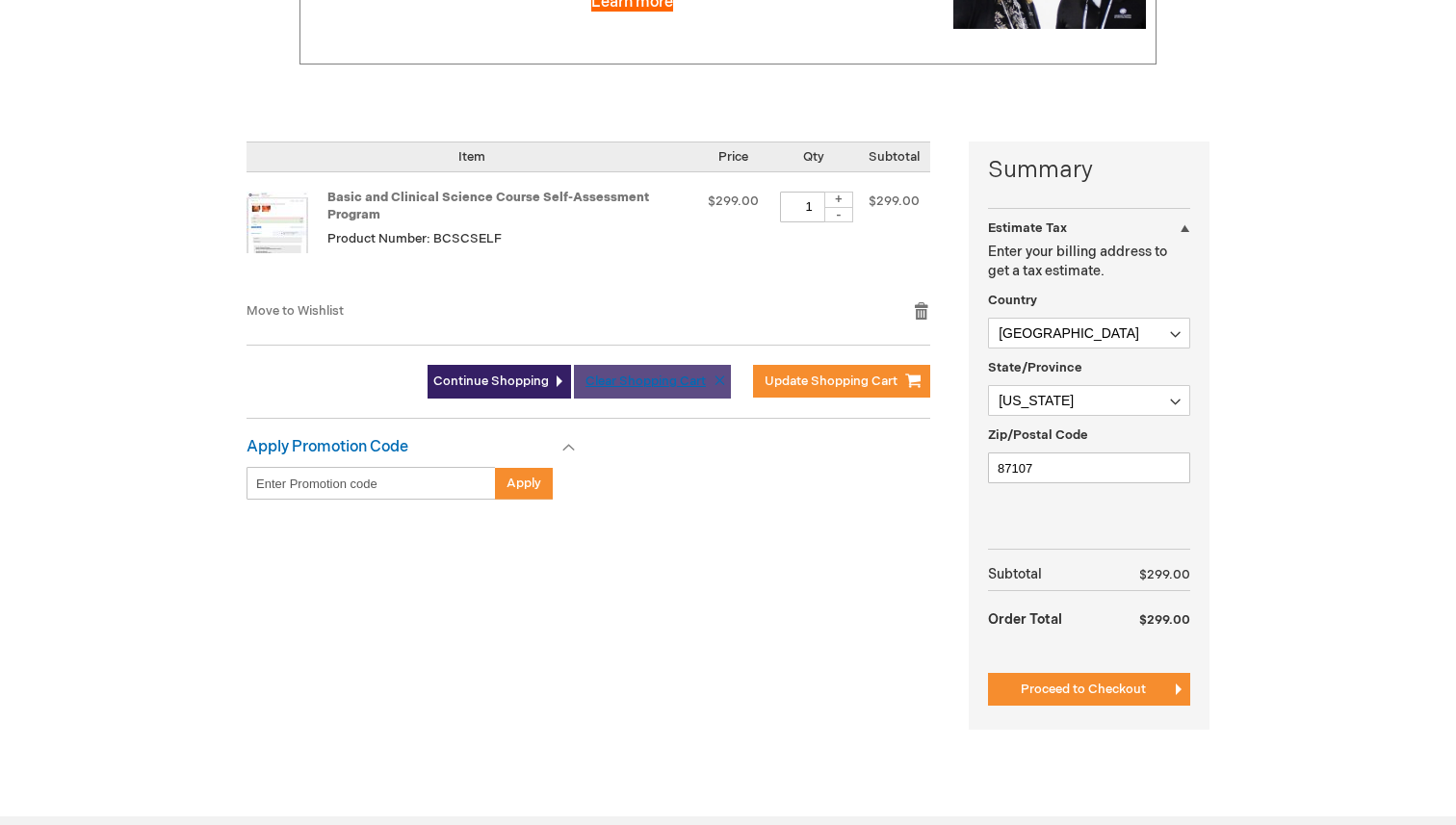
click at [719, 389] on button "Clear Shopping Cart" at bounding box center [652, 382] width 157 height 34
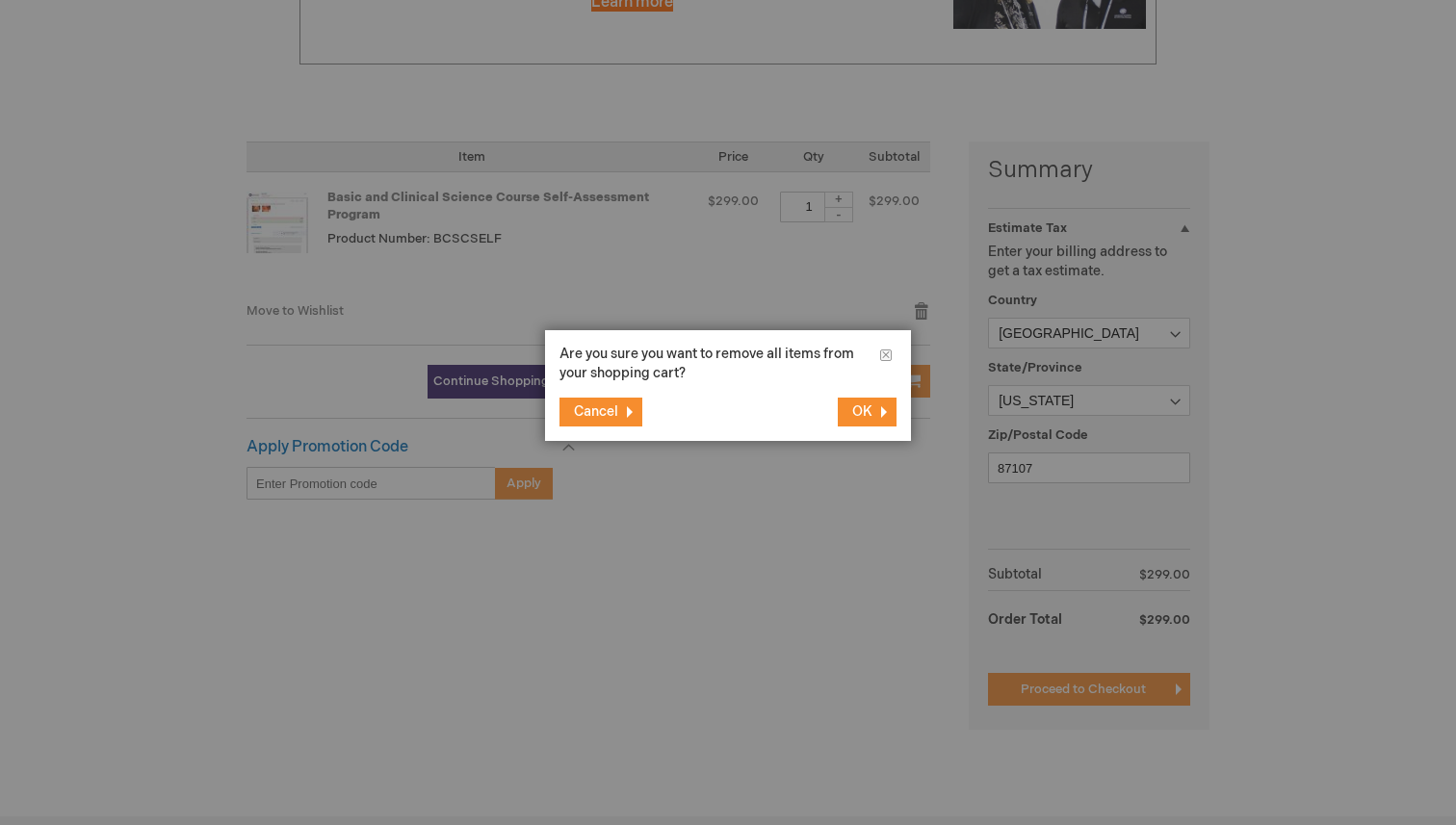
click at [870, 402] on button "OK" at bounding box center [867, 412] width 58 height 29
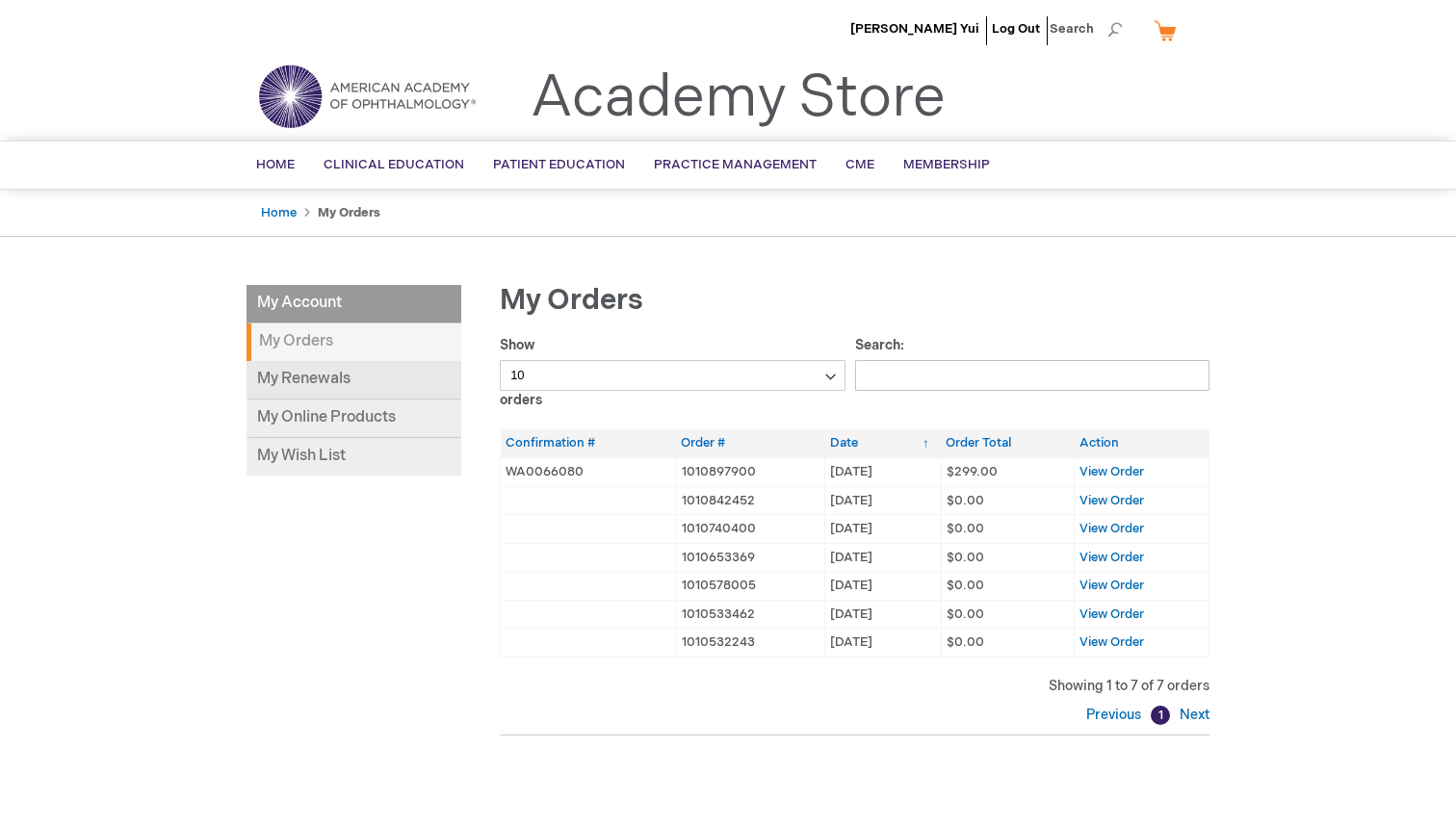
click at [339, 381] on link "My Renewals" at bounding box center [353, 380] width 215 height 39
click at [1136, 502] on span "View Order" at bounding box center [1112, 501] width 64 height 16
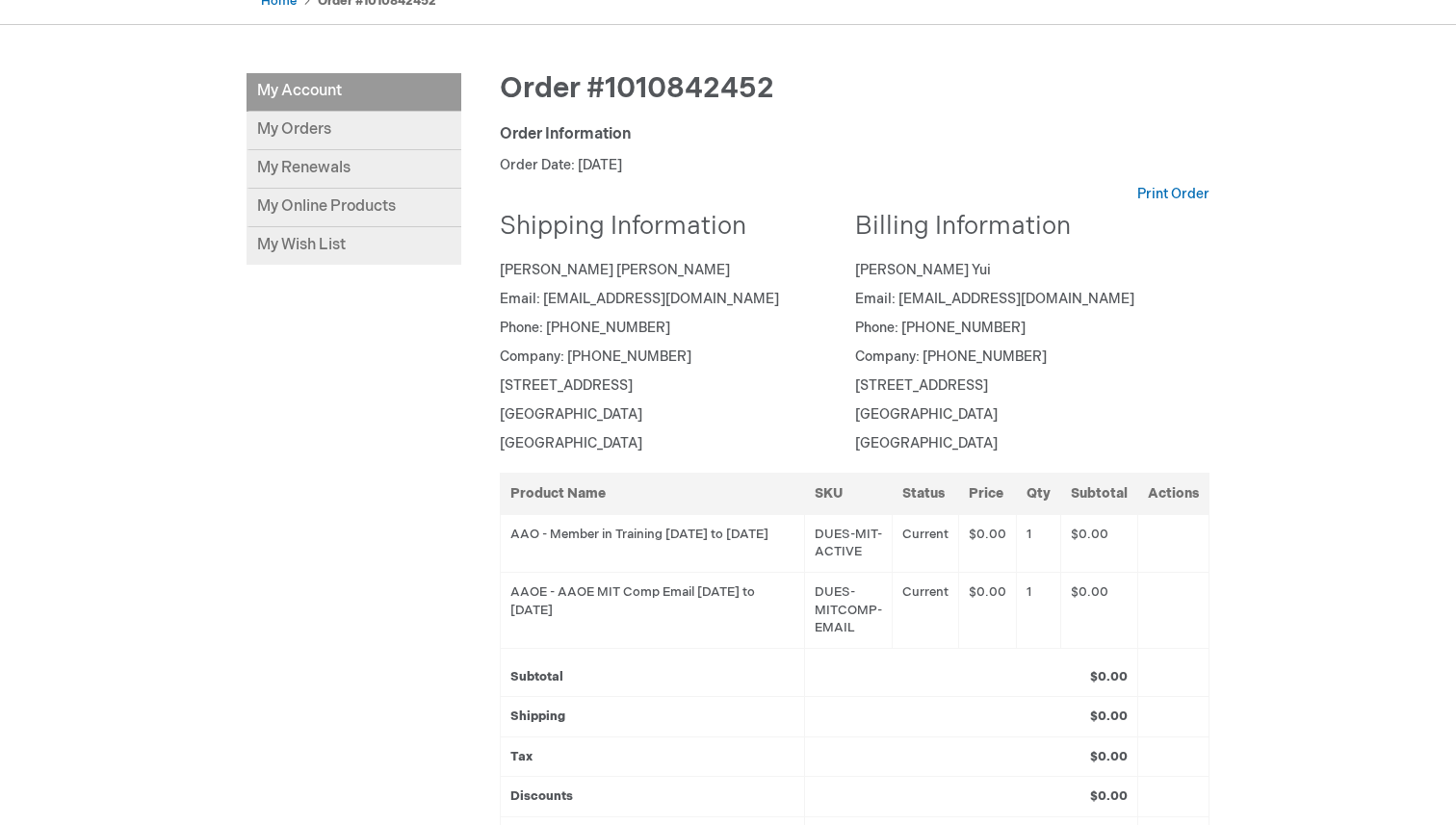
scroll to position [187, 0]
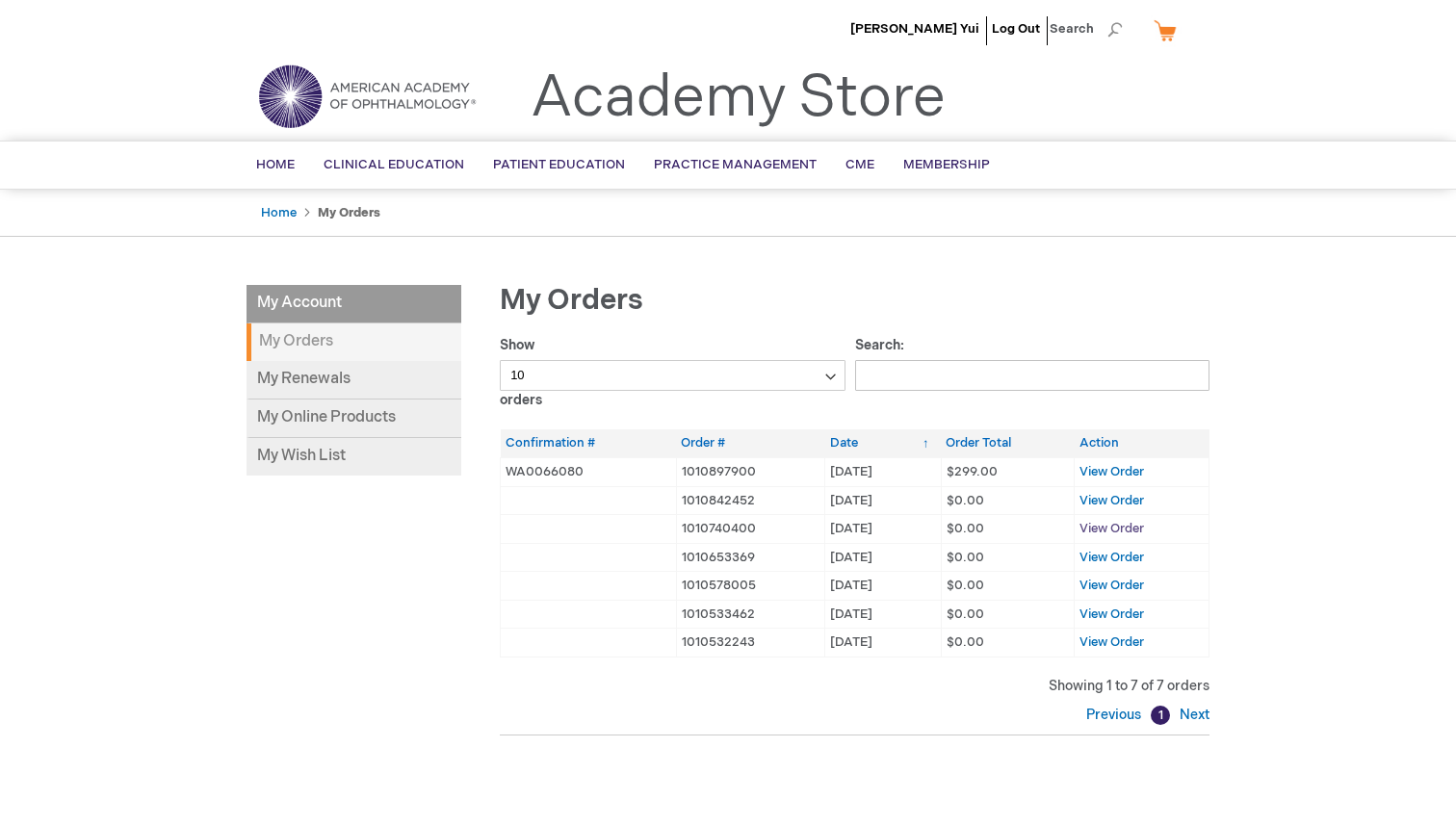
click at [1093, 529] on span "View Order" at bounding box center [1112, 528] width 64 height 16
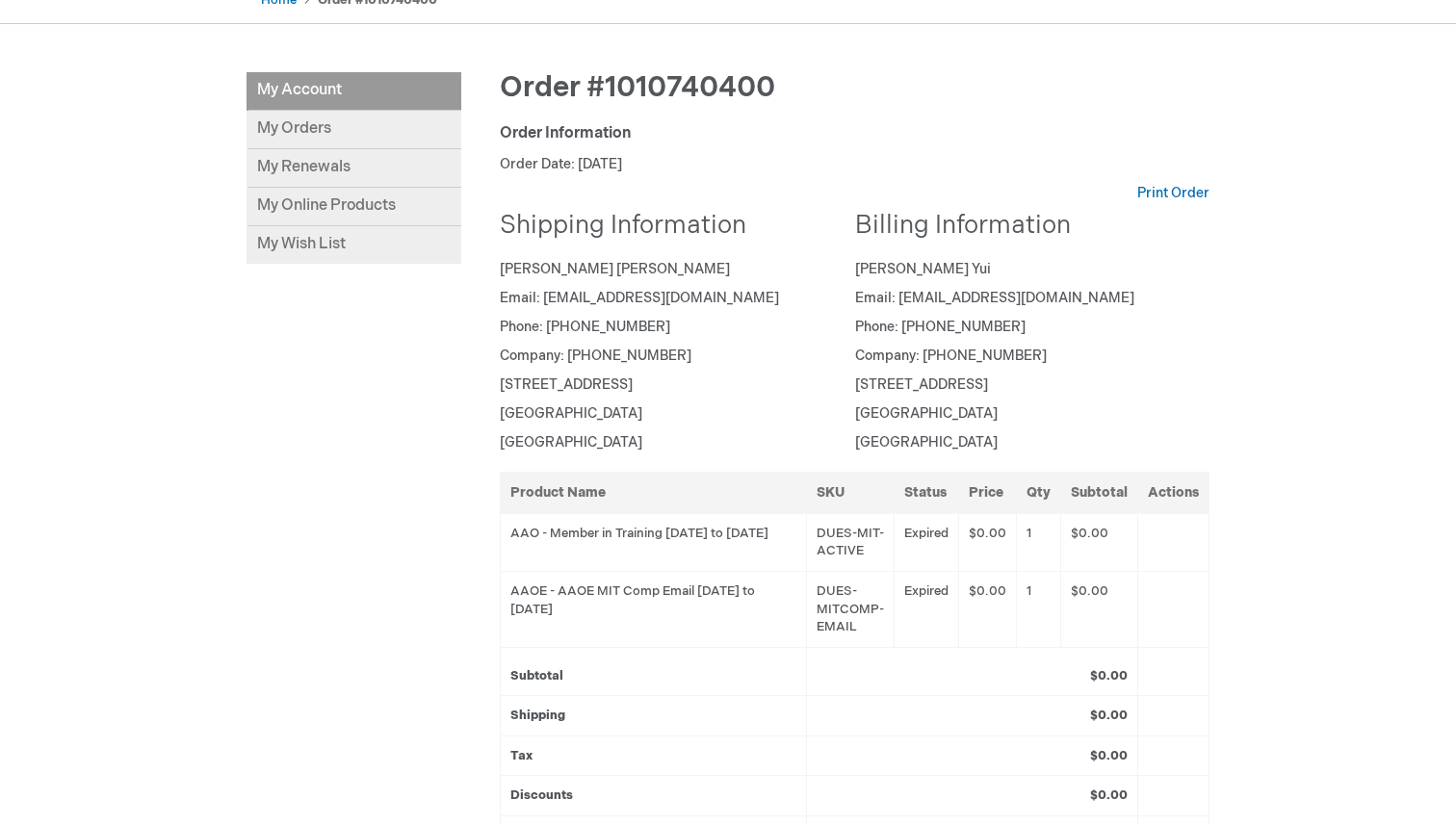
scroll to position [237, 0]
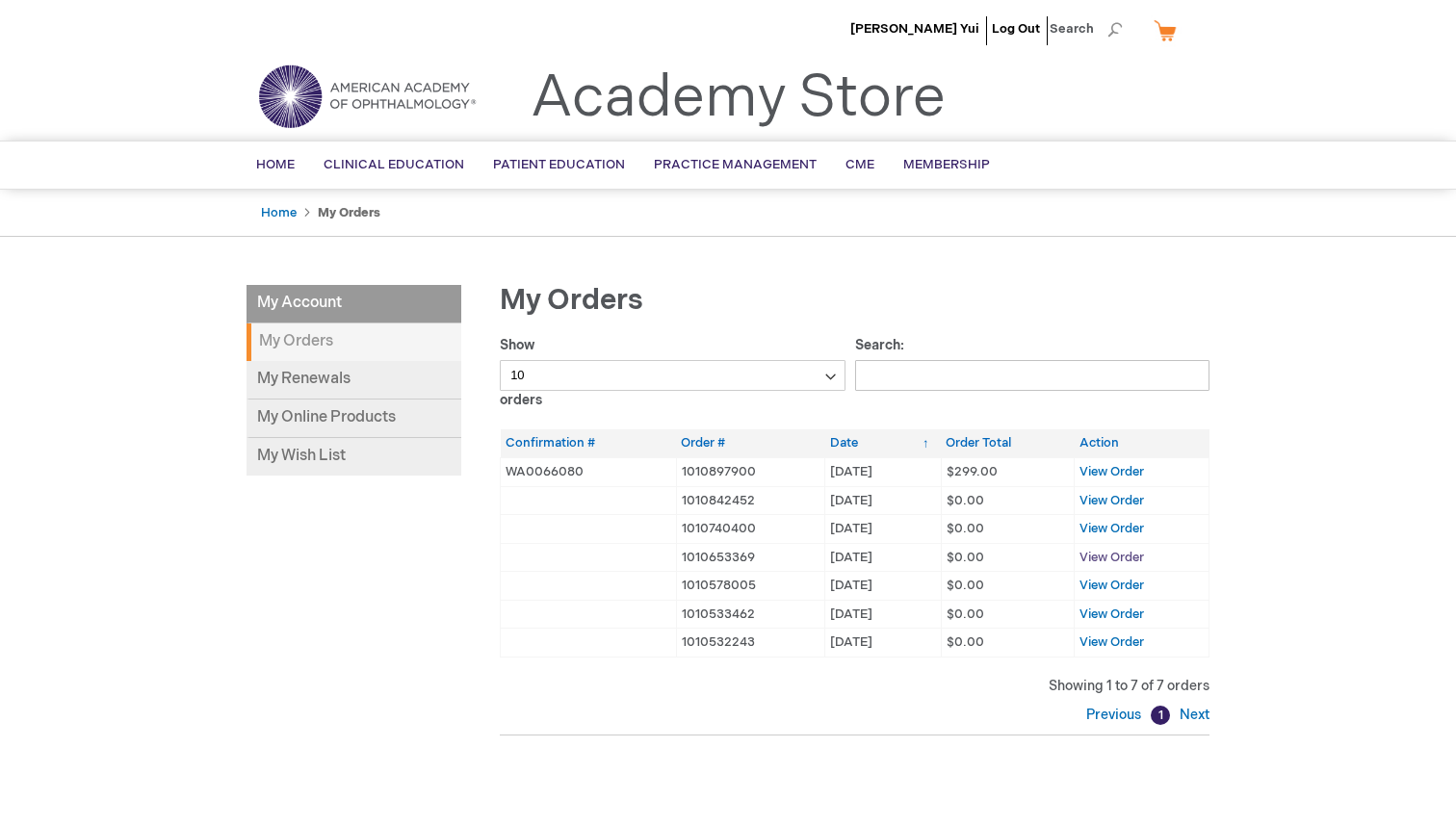
click at [1109, 559] on span "View Order" at bounding box center [1112, 558] width 64 height 16
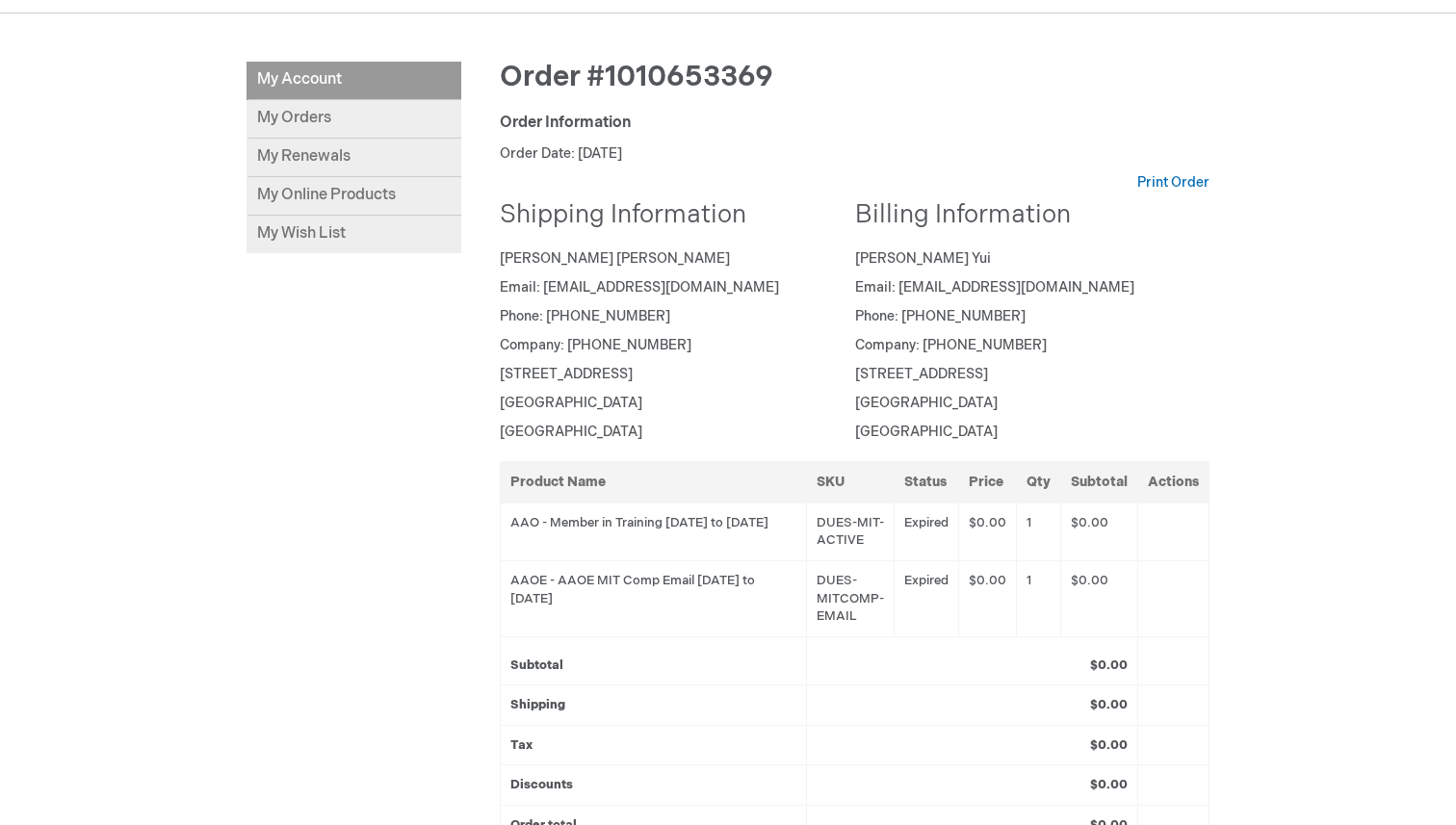
scroll to position [369, 0]
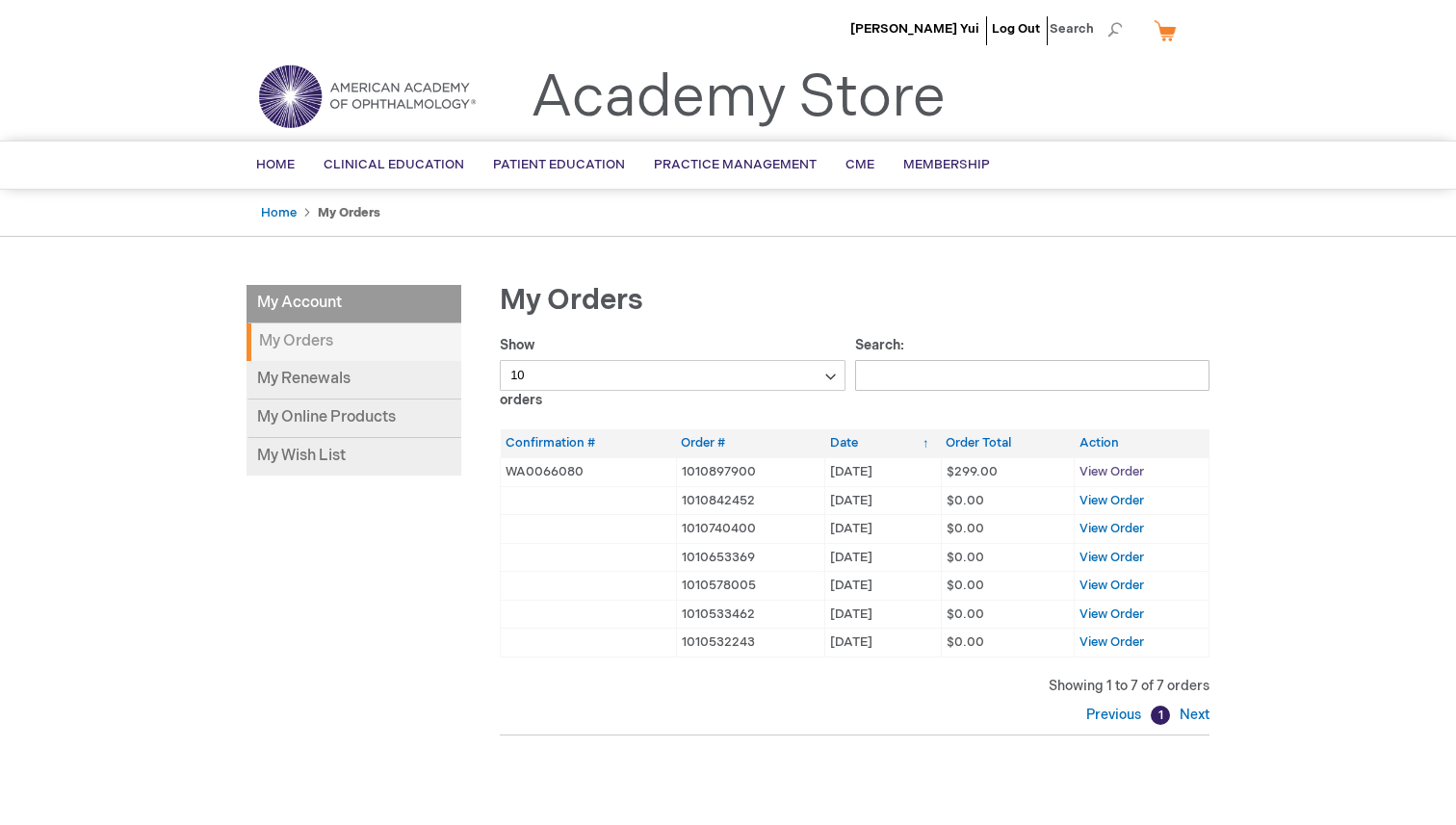
click at [1124, 475] on span "View Order" at bounding box center [1112, 472] width 64 height 16
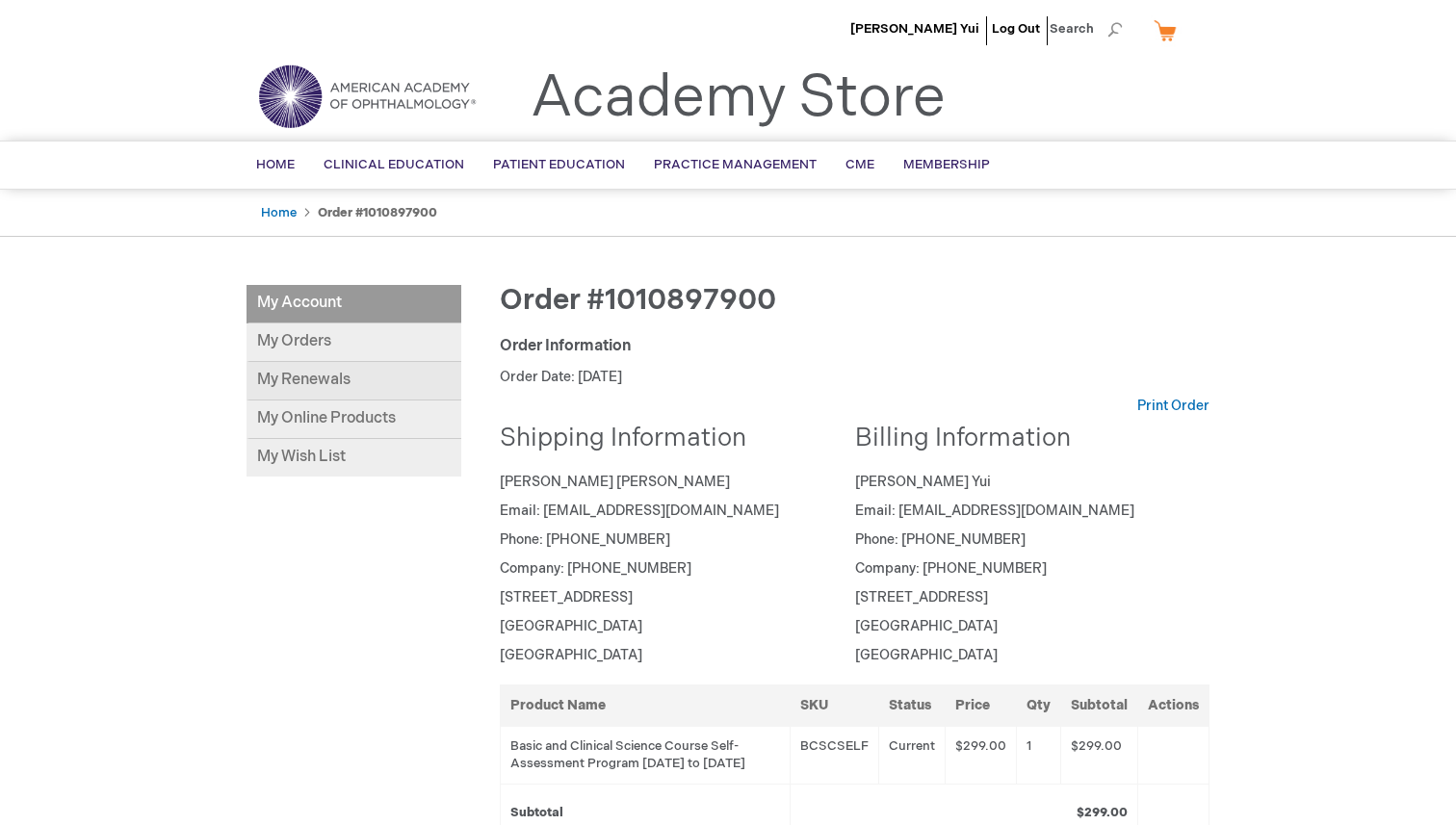
click at [336, 376] on link "My Renewals" at bounding box center [353, 381] width 215 height 39
click at [340, 422] on link "My Online Products" at bounding box center [353, 419] width 215 height 39
click at [337, 376] on link "My Renewals" at bounding box center [353, 381] width 215 height 39
click at [345, 413] on link "My Online Products" at bounding box center [353, 419] width 215 height 39
click at [334, 424] on link "My Online Products" at bounding box center [353, 419] width 215 height 39
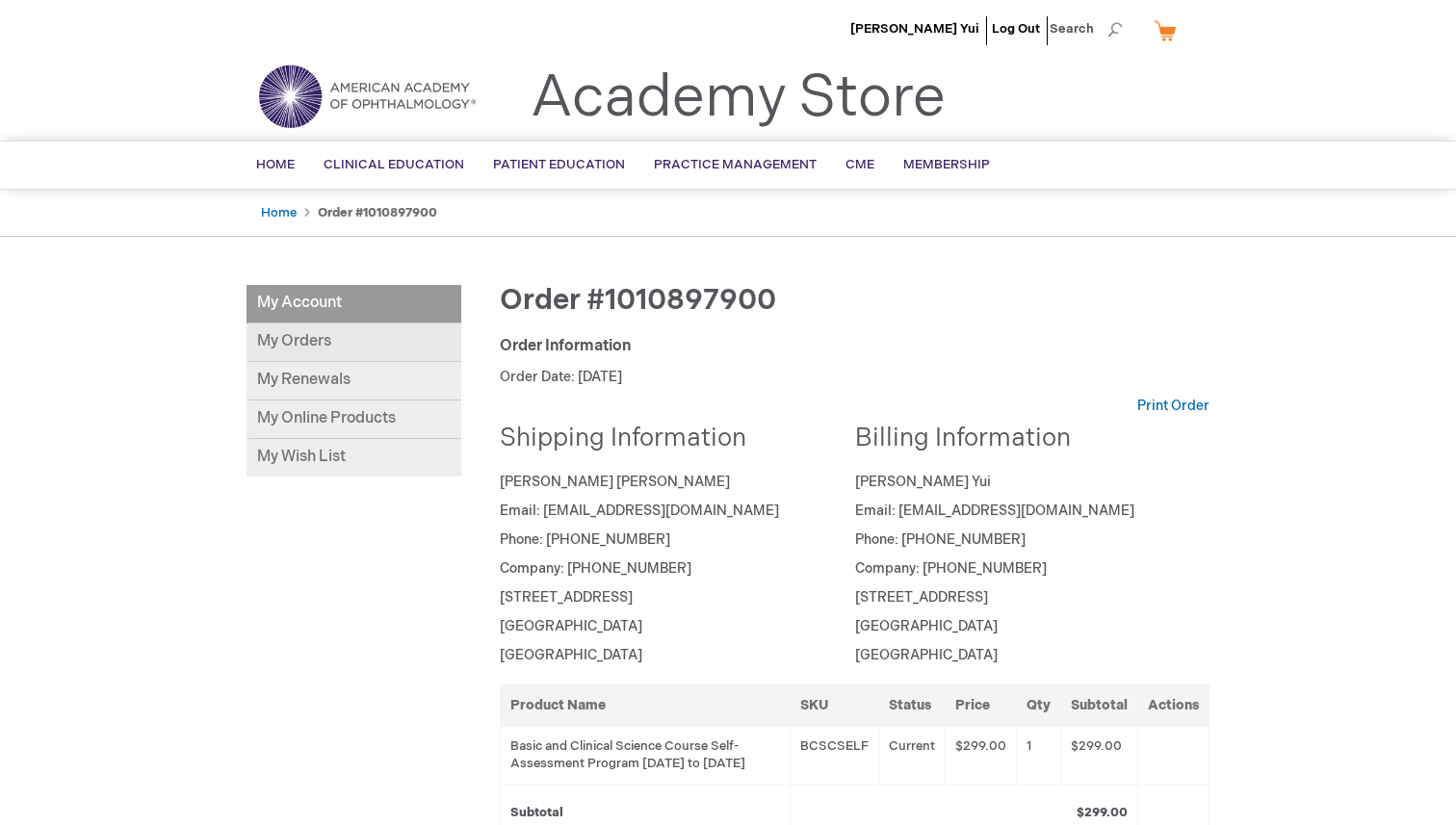
click at [350, 345] on link "My Orders" at bounding box center [353, 342] width 215 height 39
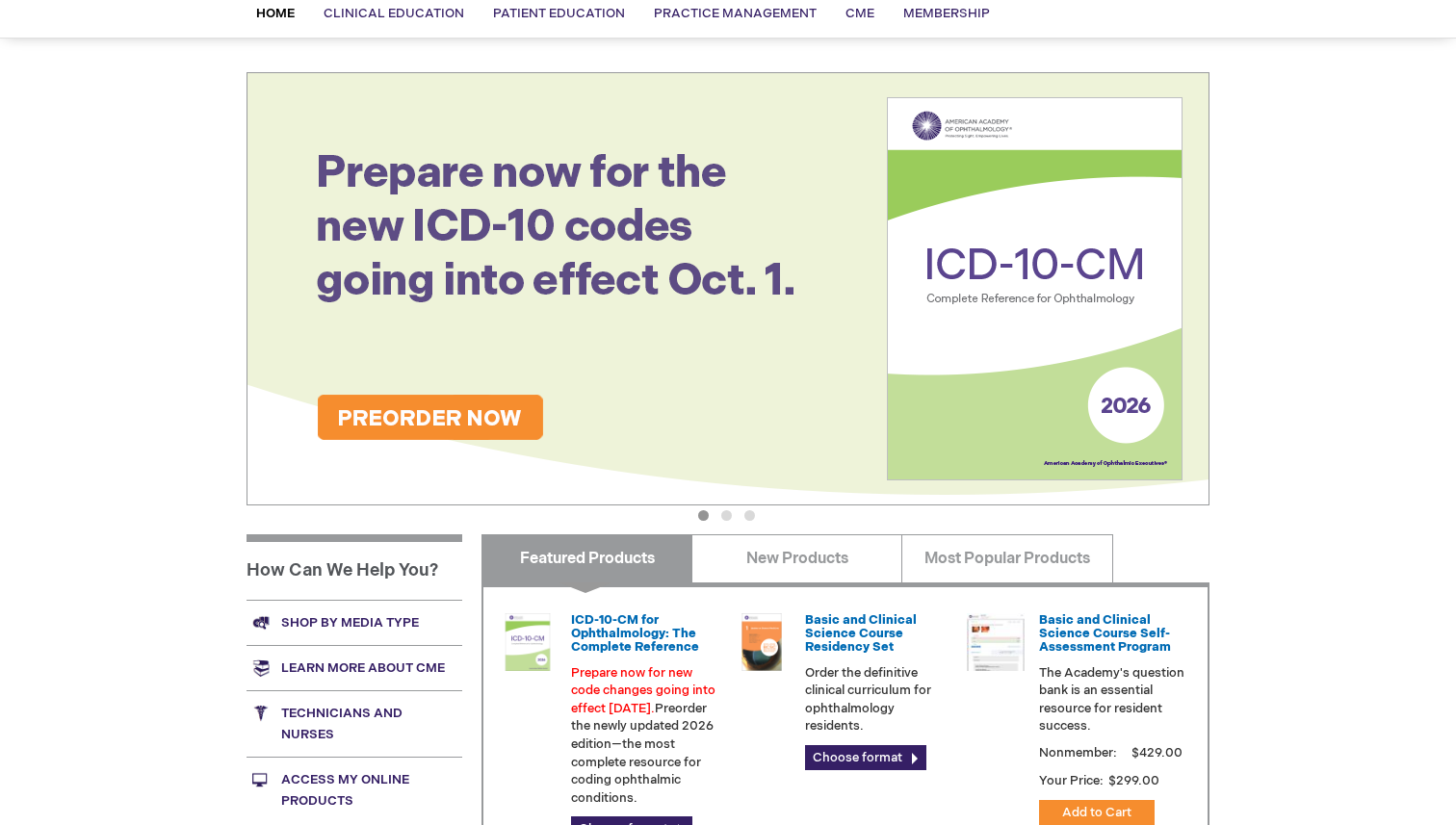
scroll to position [343, 0]
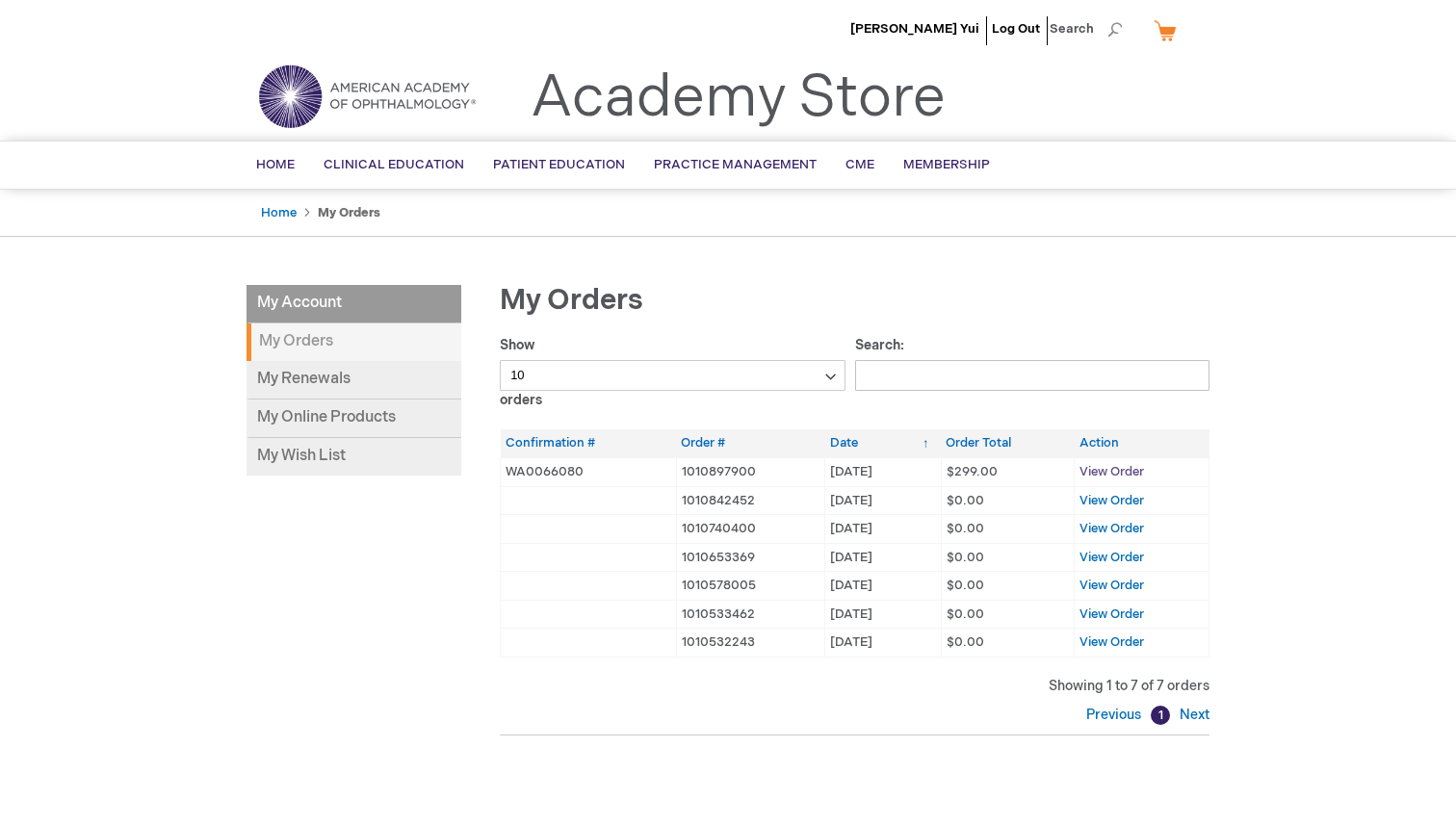
click at [1118, 474] on span "View Order" at bounding box center [1112, 472] width 64 height 16
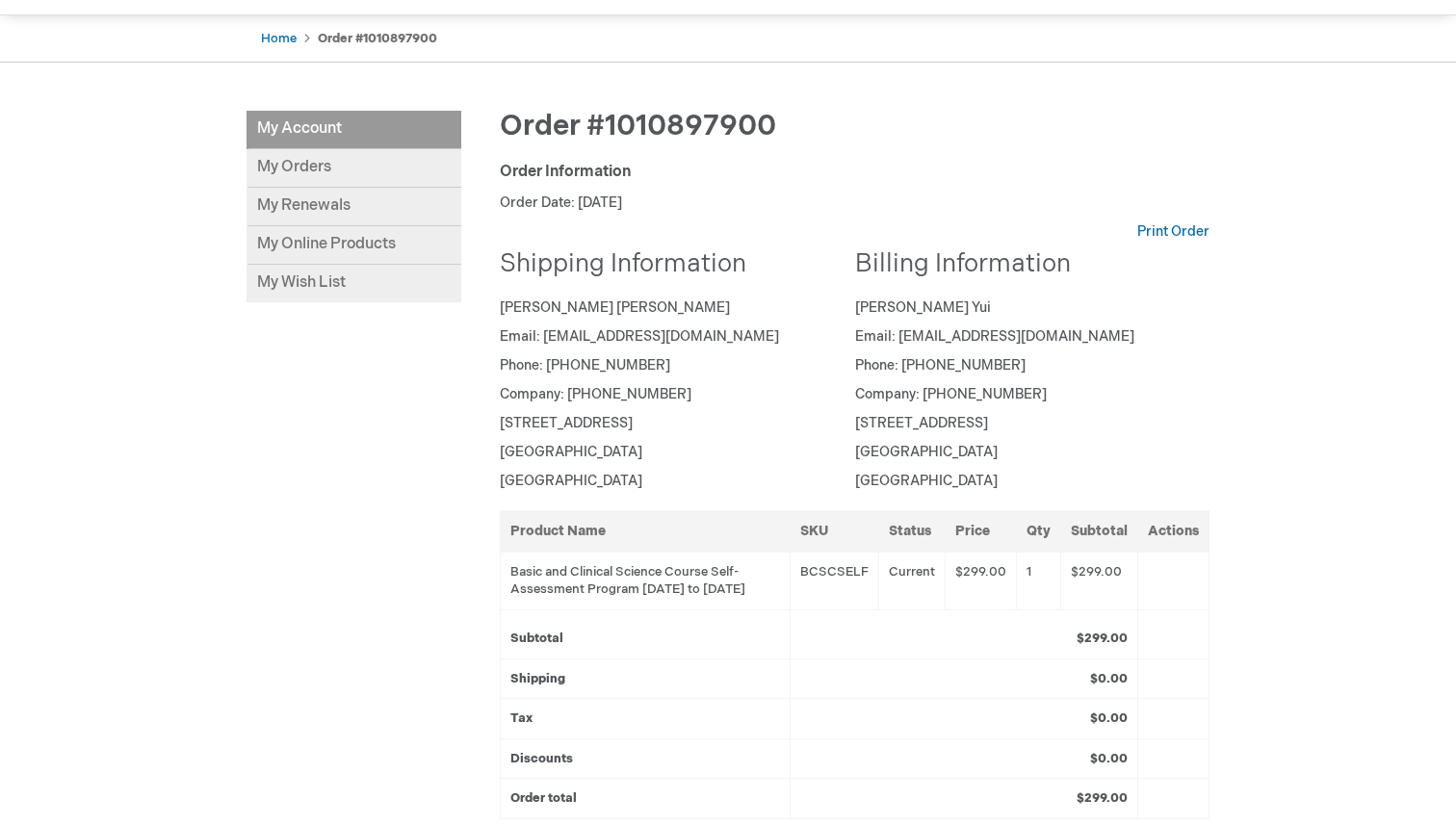
scroll to position [183, 0]
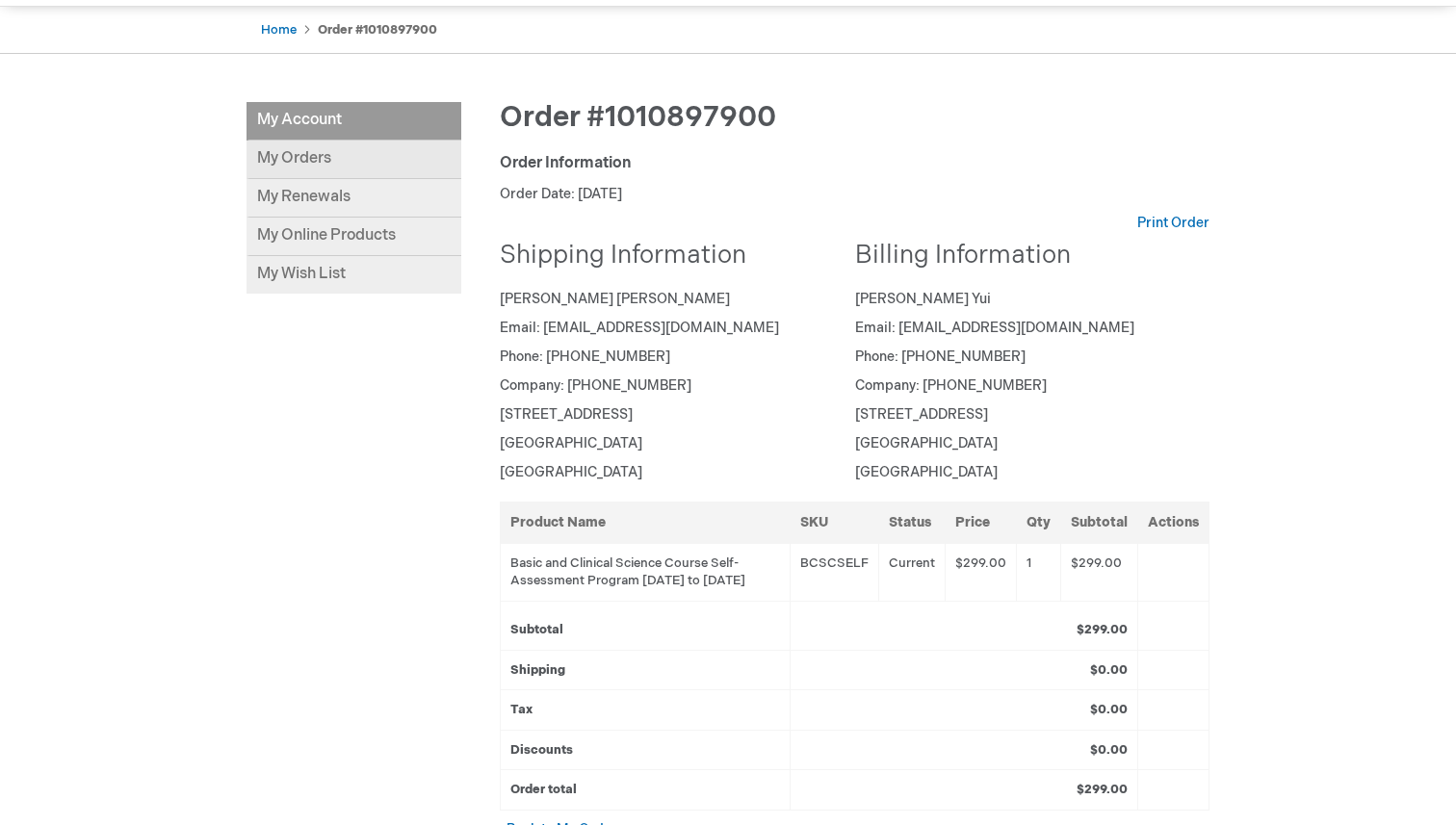
click at [321, 168] on link "My Orders" at bounding box center [353, 159] width 215 height 39
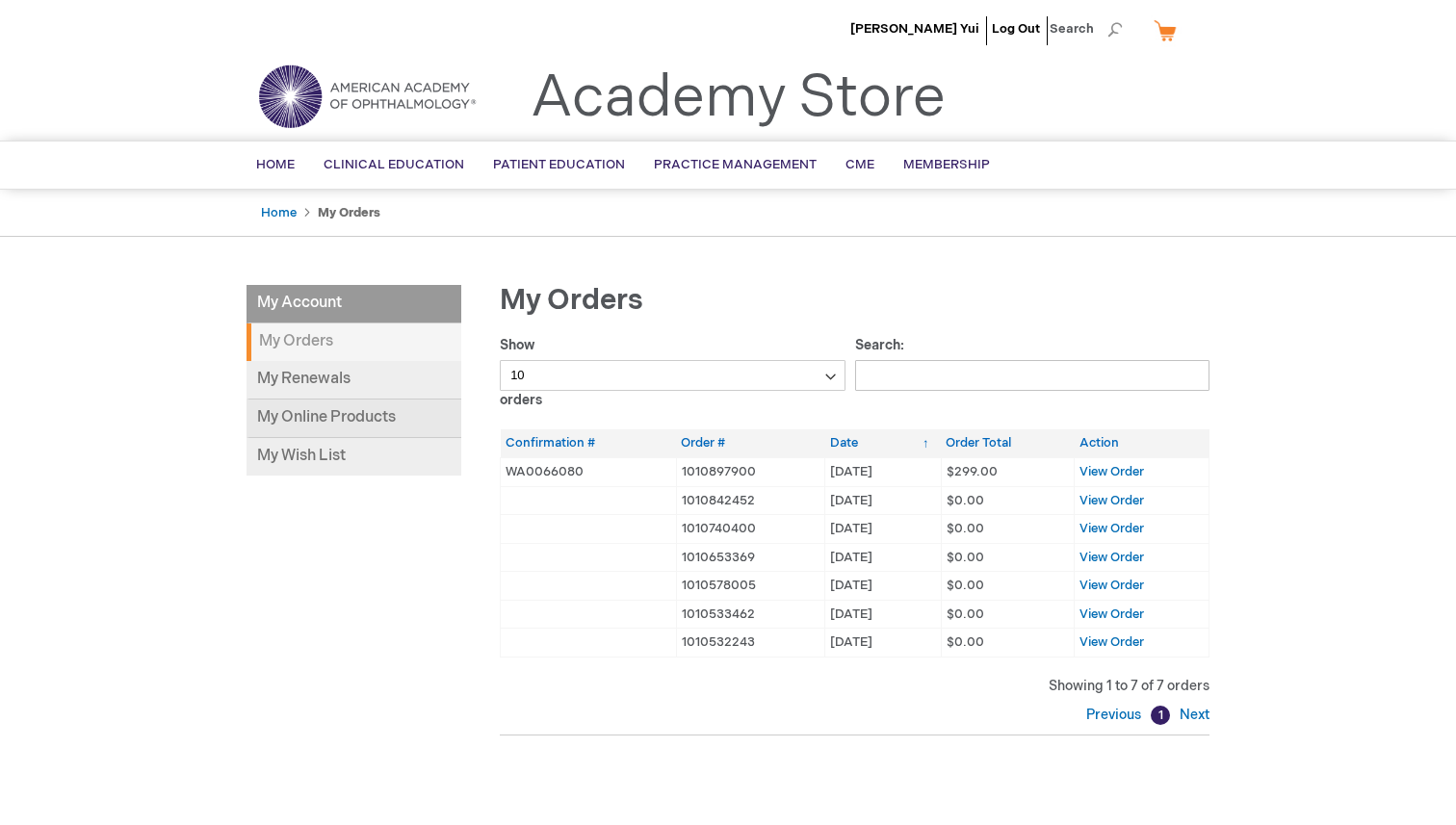
click at [376, 412] on link "My Online Products" at bounding box center [353, 418] width 215 height 39
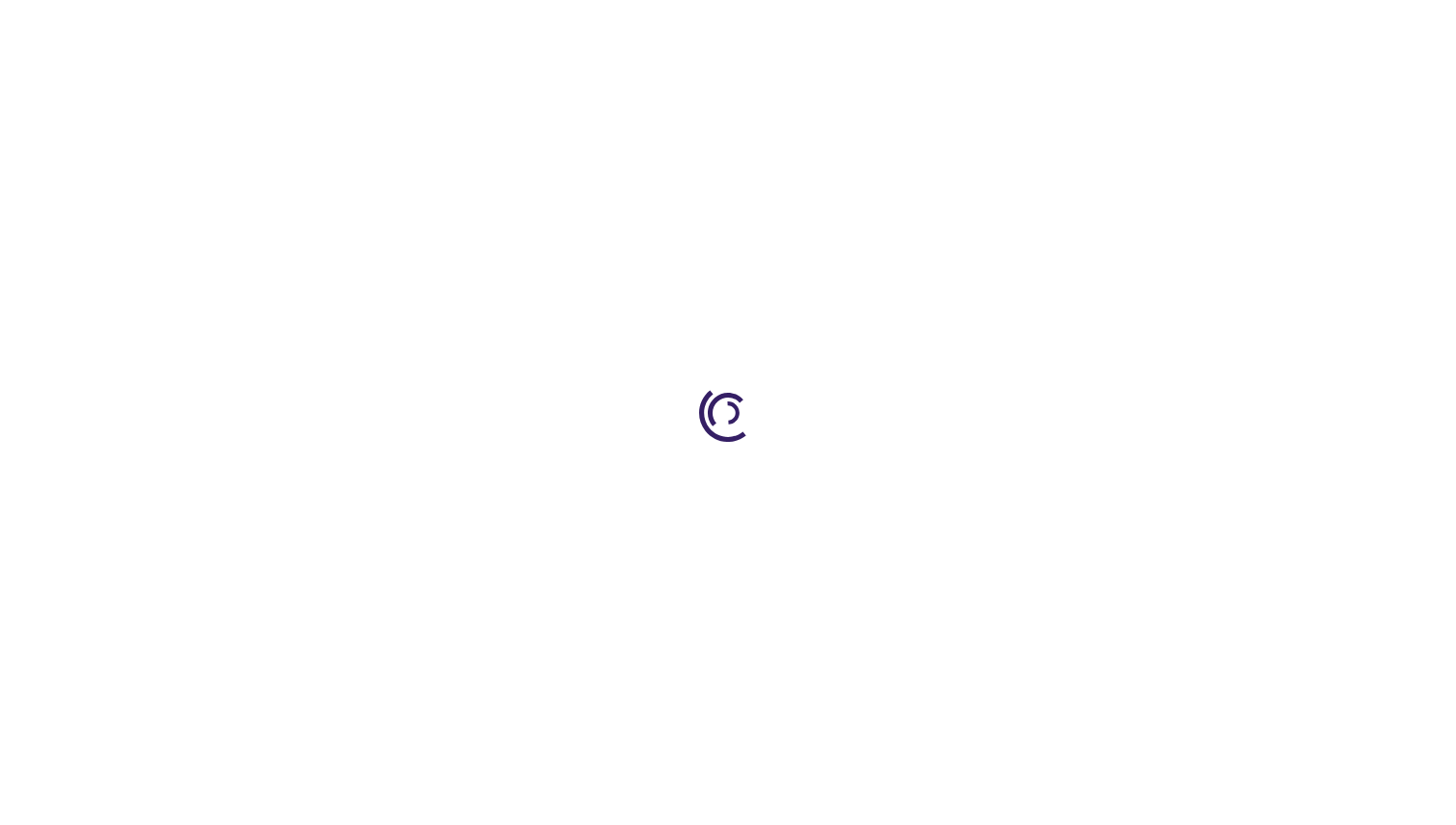
type input "1"
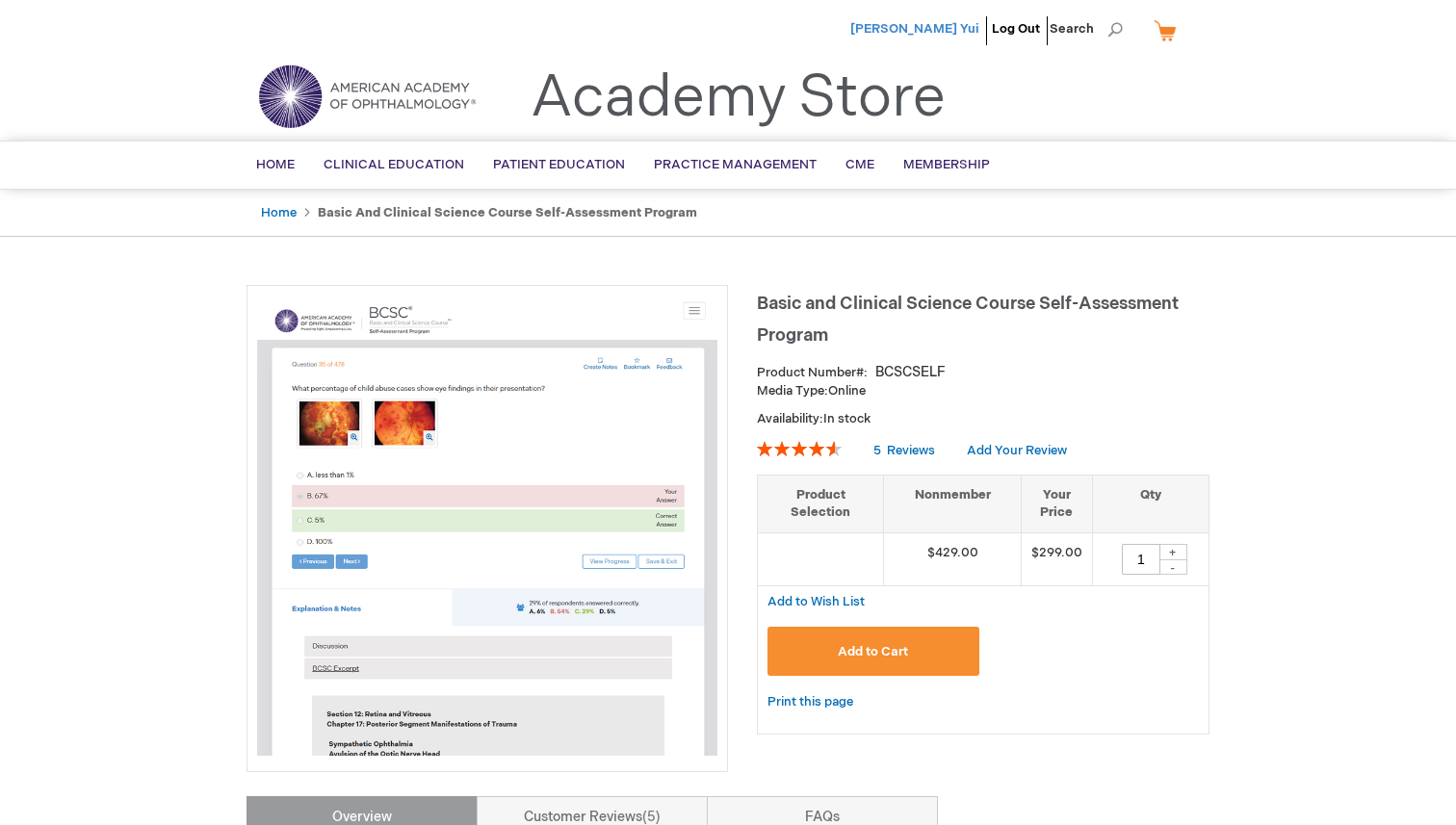
click at [952, 28] on span "[PERSON_NAME] Yui" at bounding box center [915, 29] width 129 height 16
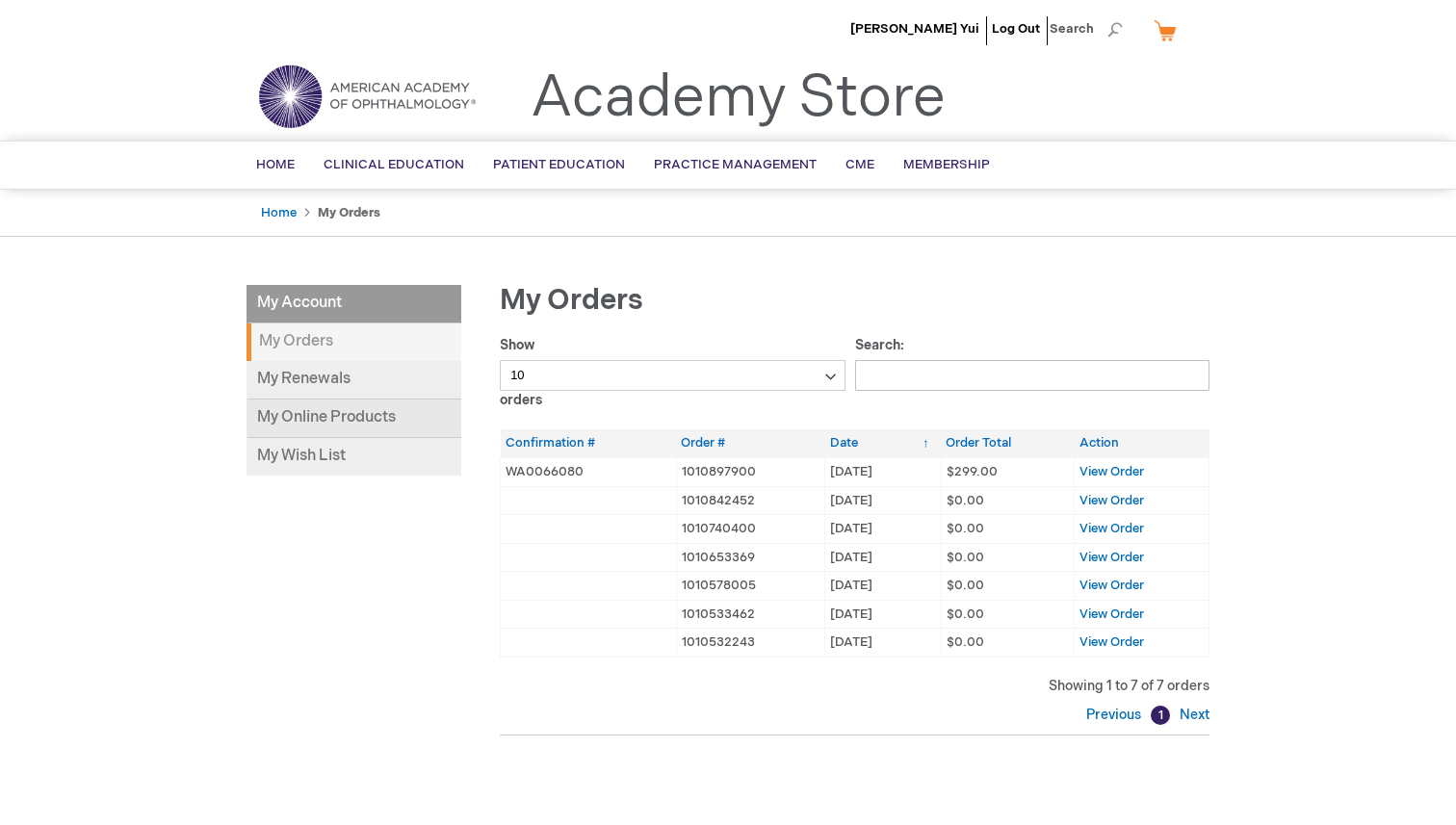
click at [375, 423] on link "My Online Products" at bounding box center [353, 418] width 215 height 39
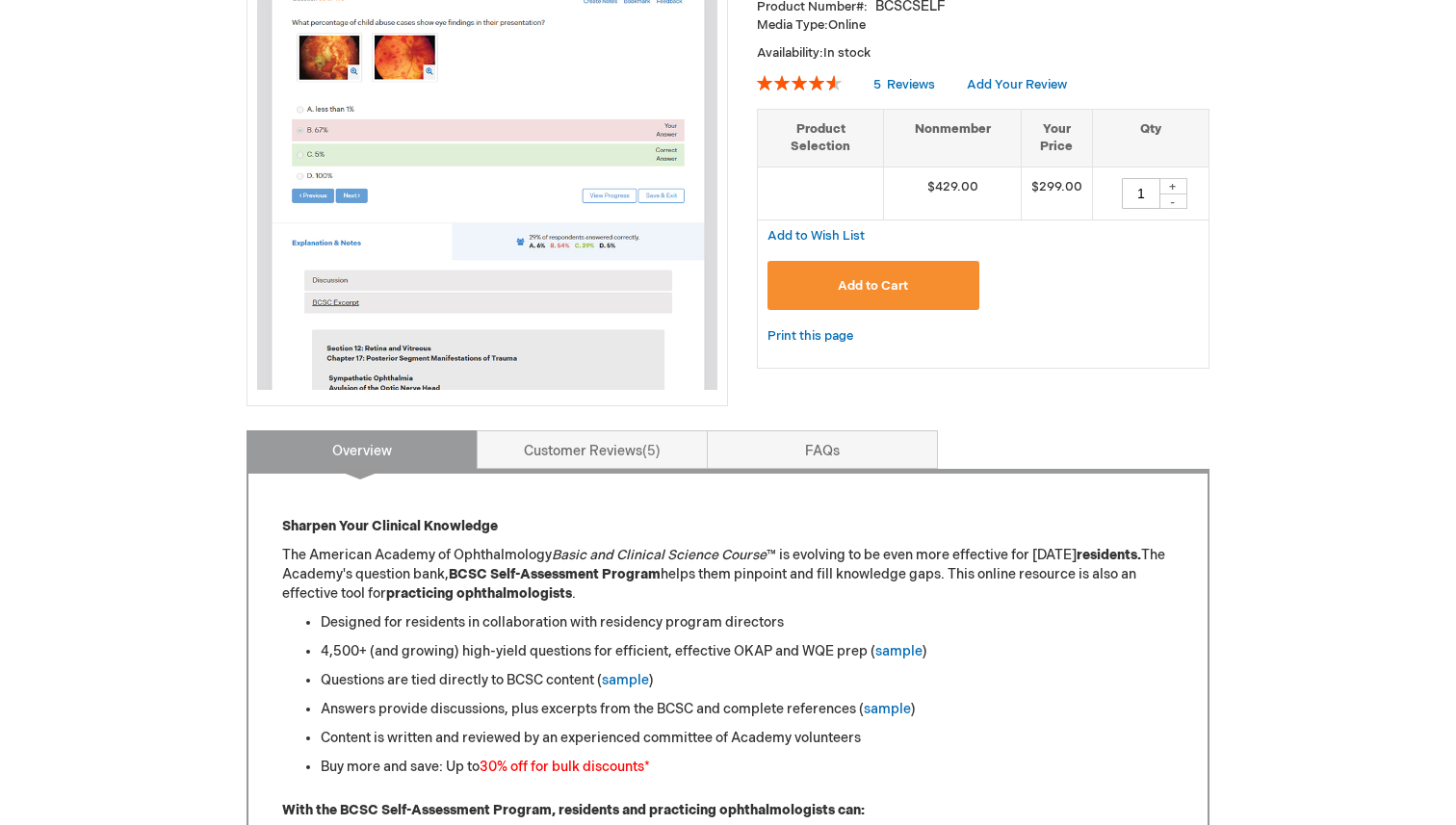
scroll to position [382, 0]
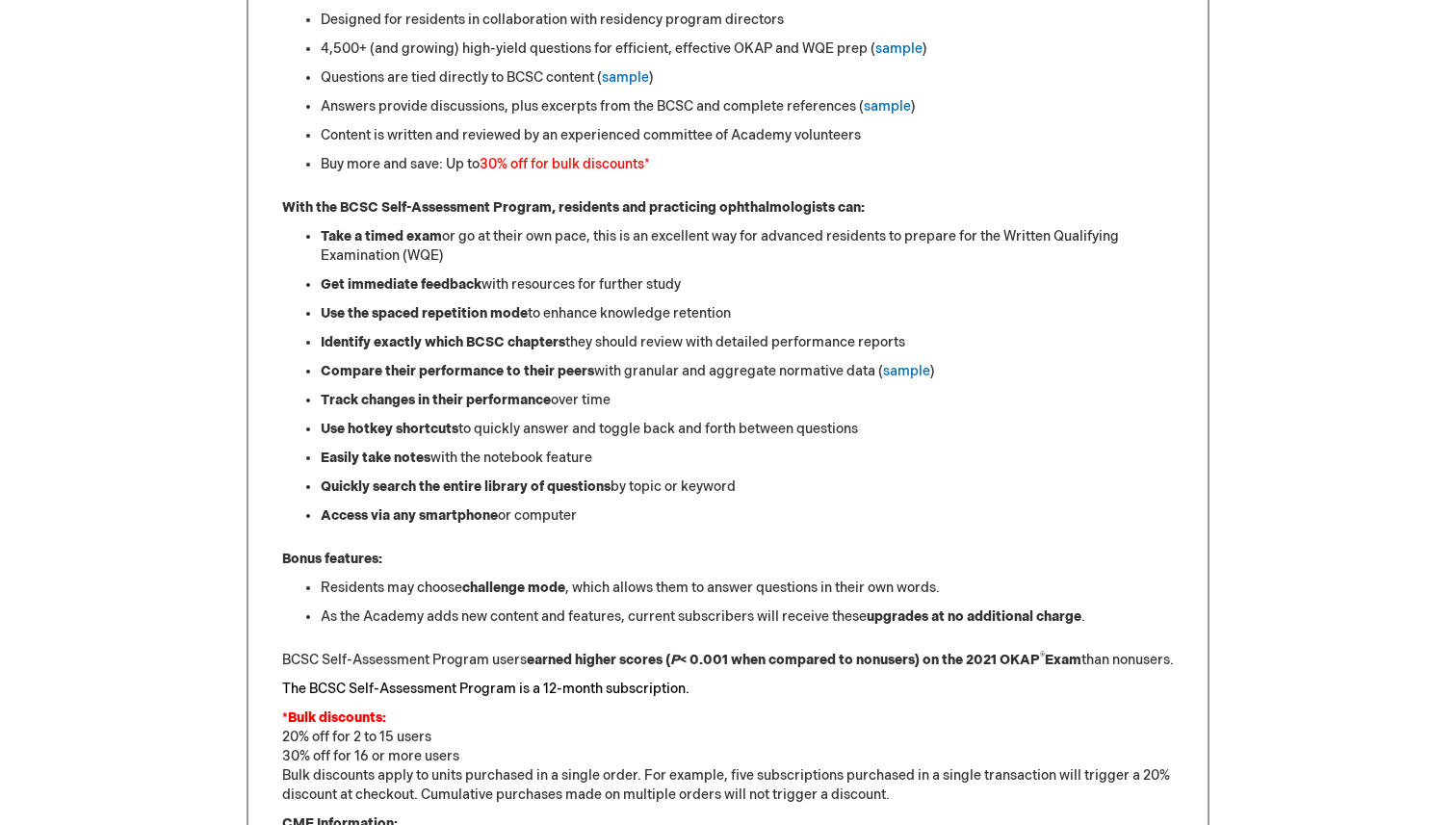
scroll to position [1054, 0]
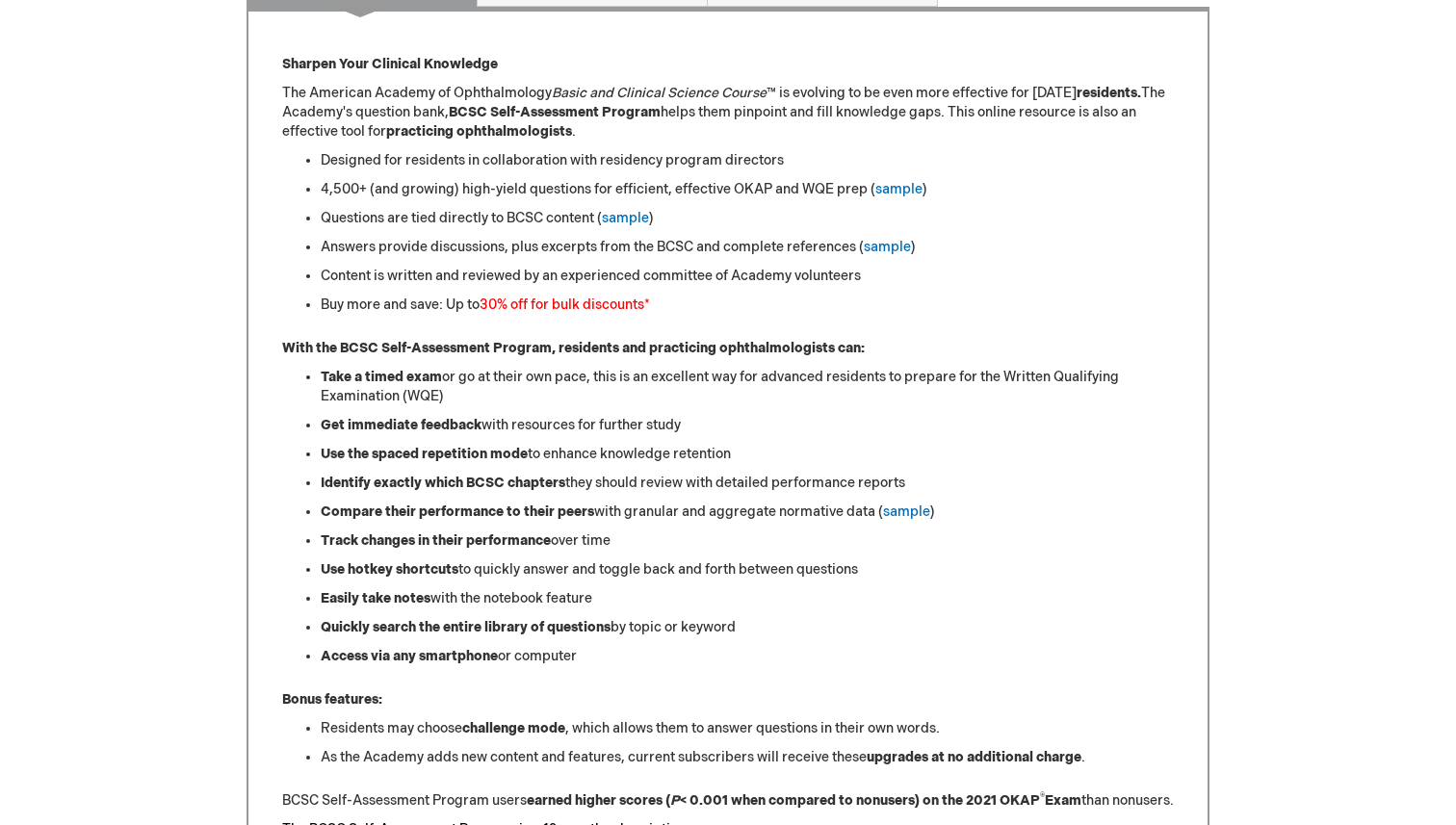
scroll to position [163, 0]
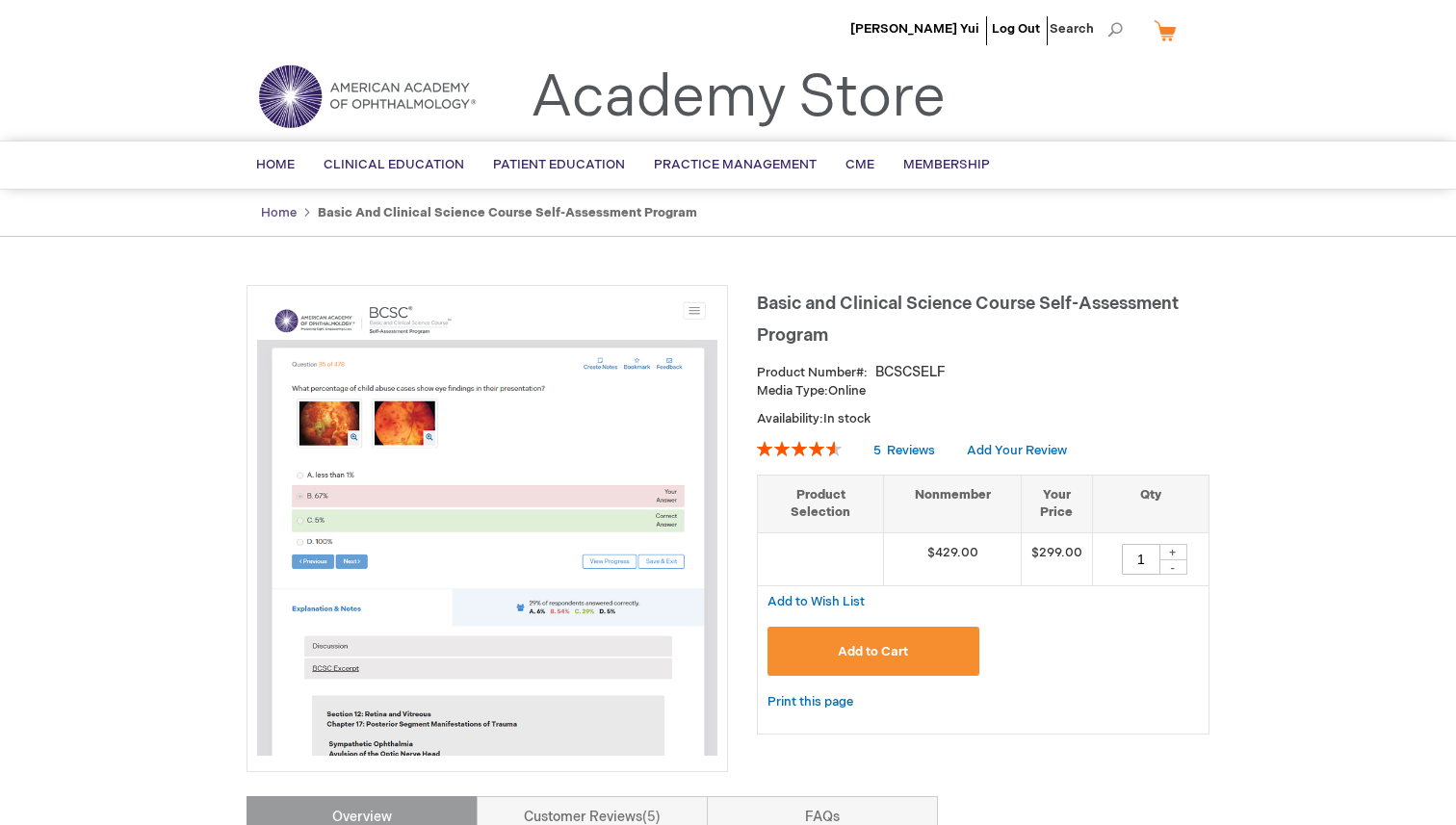
click at [286, 219] on link "Home" at bounding box center [279, 213] width 36 height 16
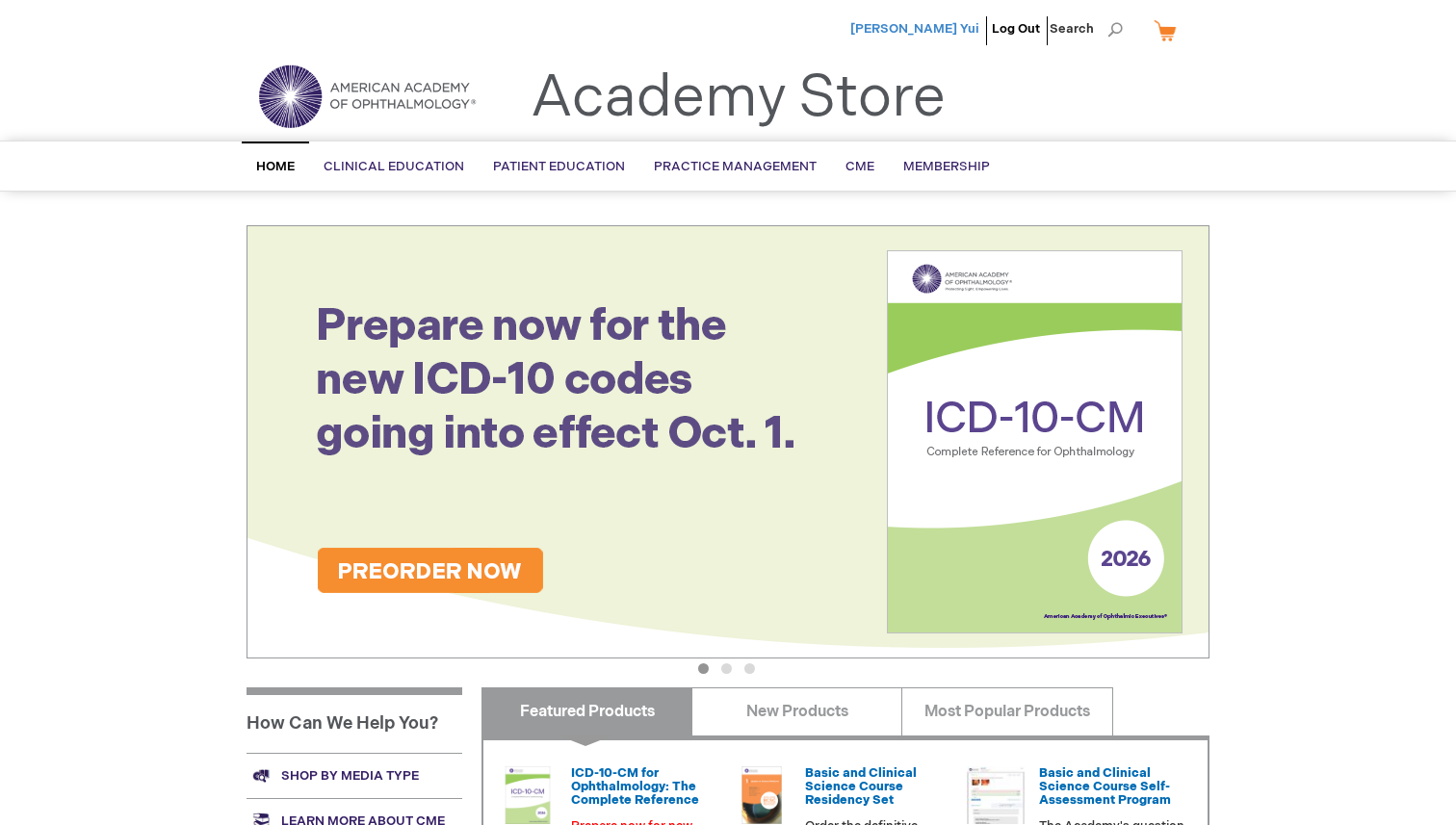
click at [964, 21] on span "[PERSON_NAME] Yui" at bounding box center [915, 29] width 129 height 16
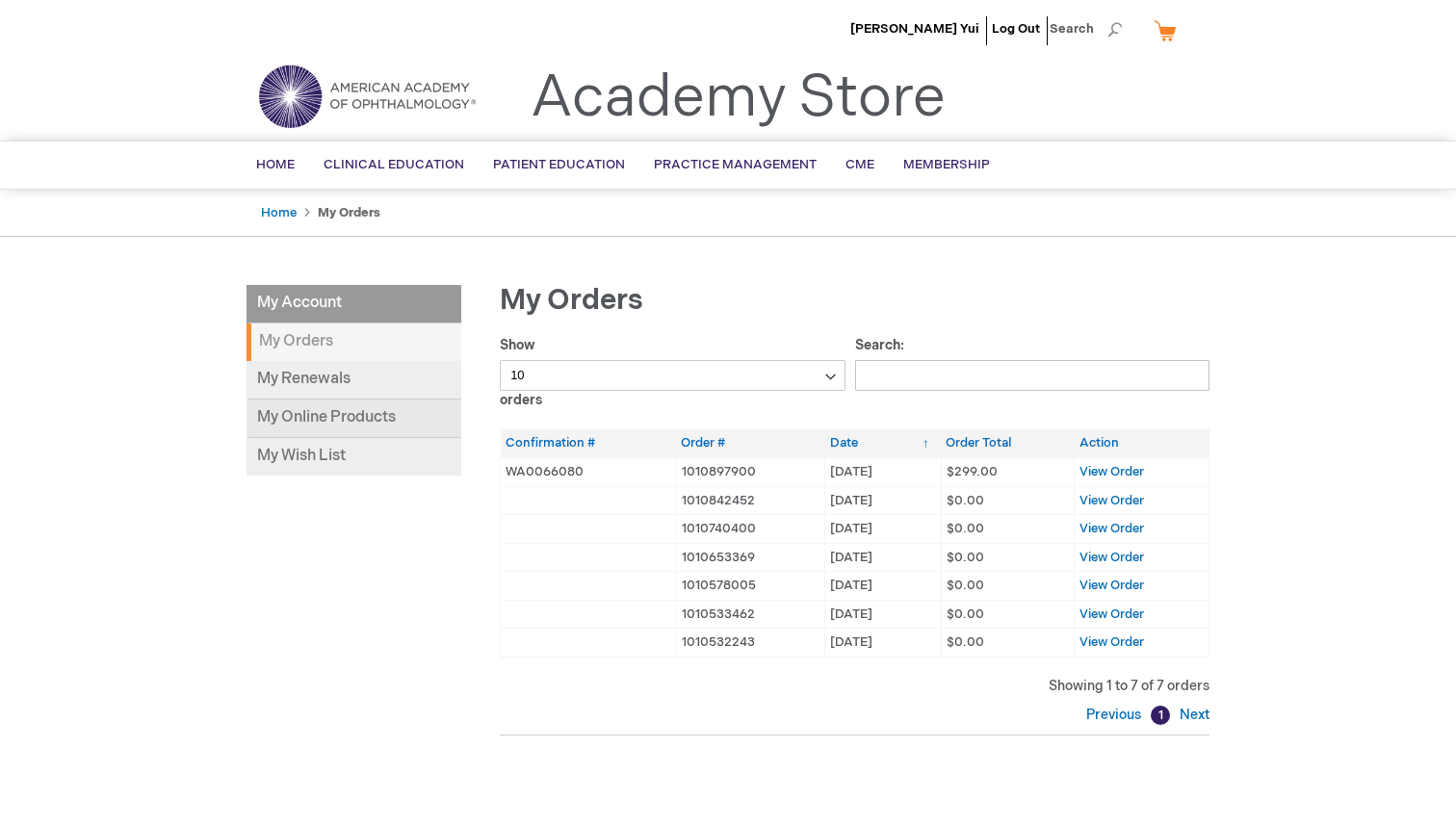
click at [399, 420] on link "My Online Products" at bounding box center [353, 418] width 215 height 39
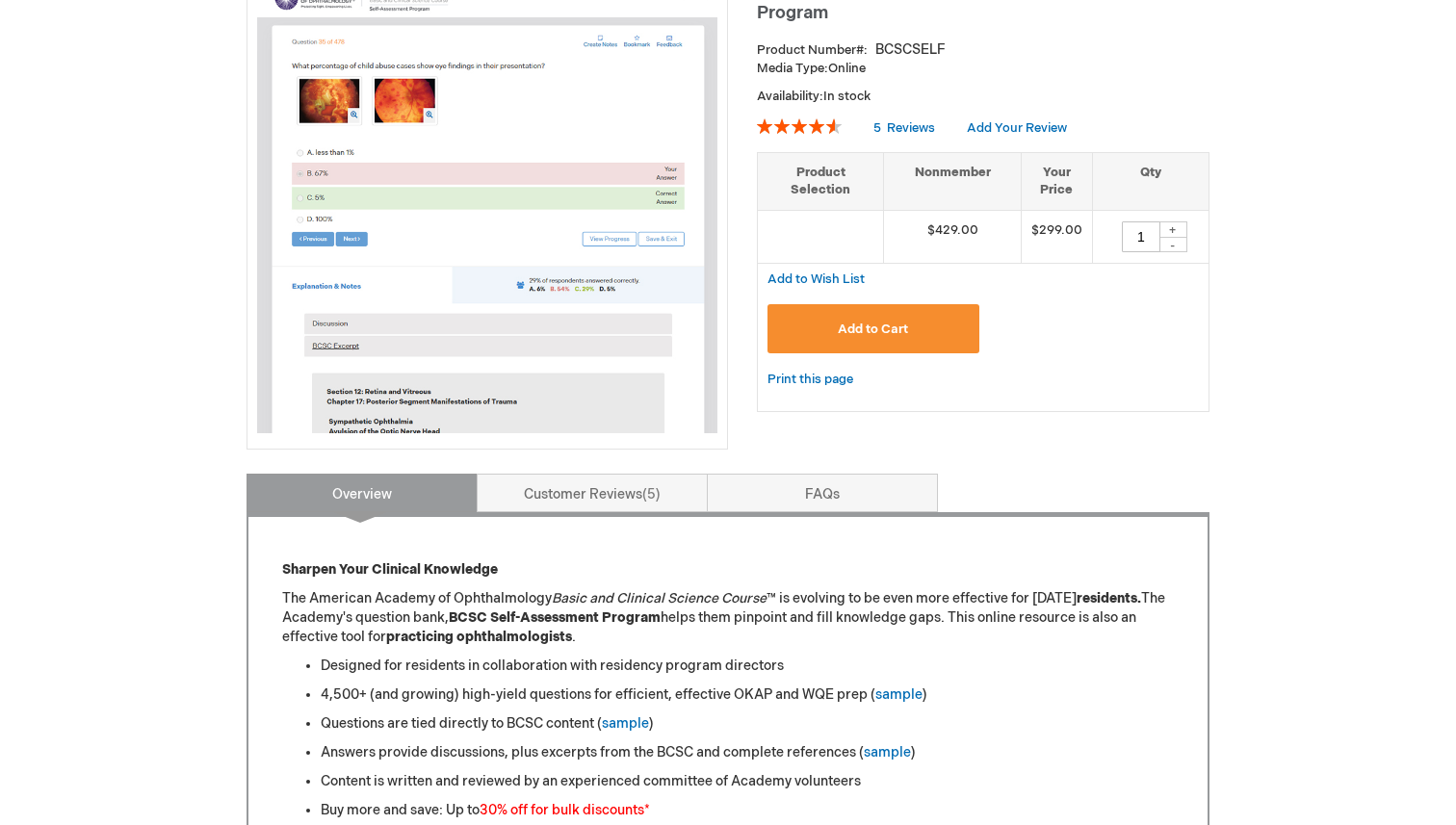
scroll to position [332, 0]
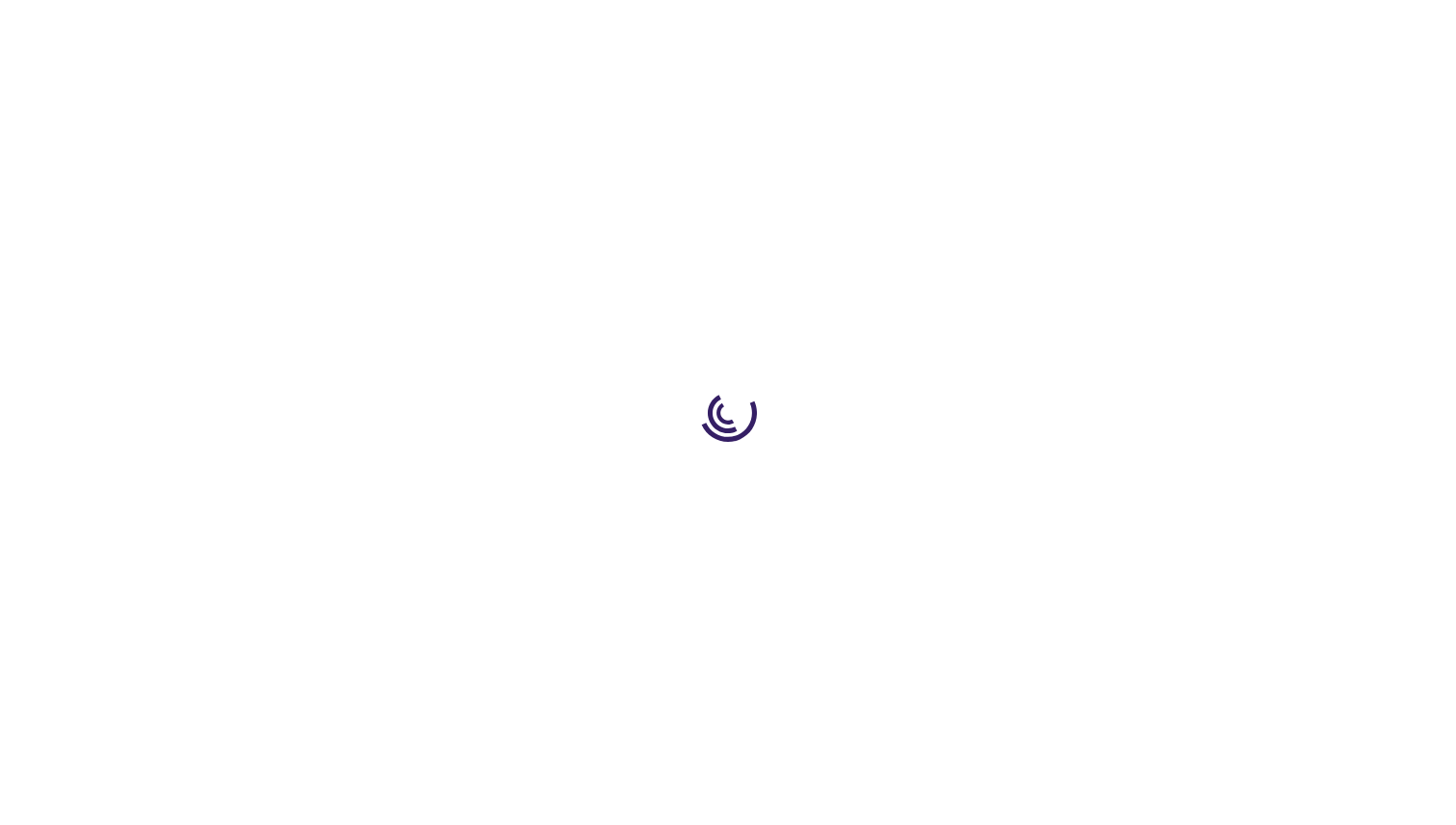
type input "1"
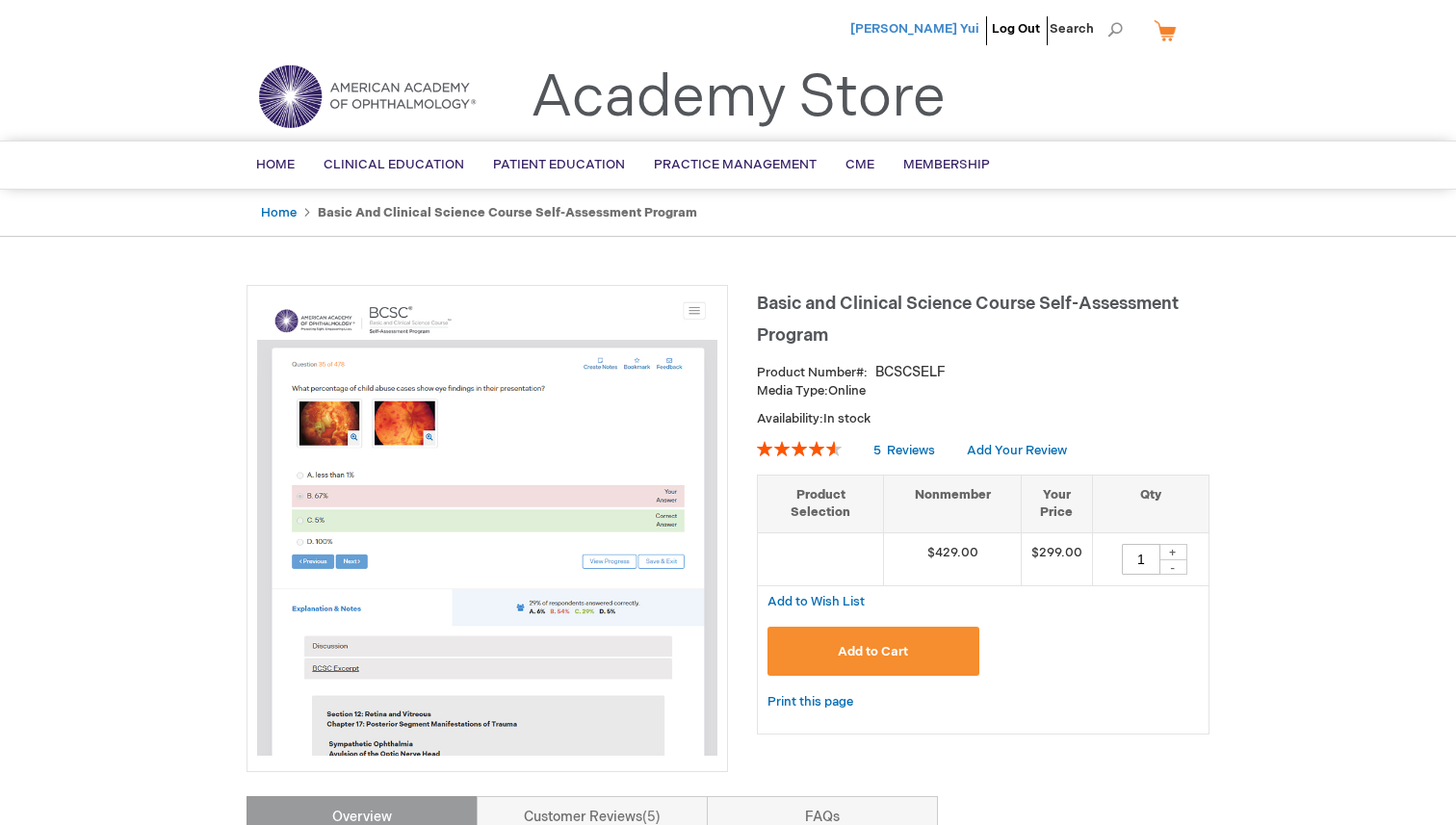
click at [957, 32] on span "[PERSON_NAME] Yui" at bounding box center [915, 29] width 129 height 16
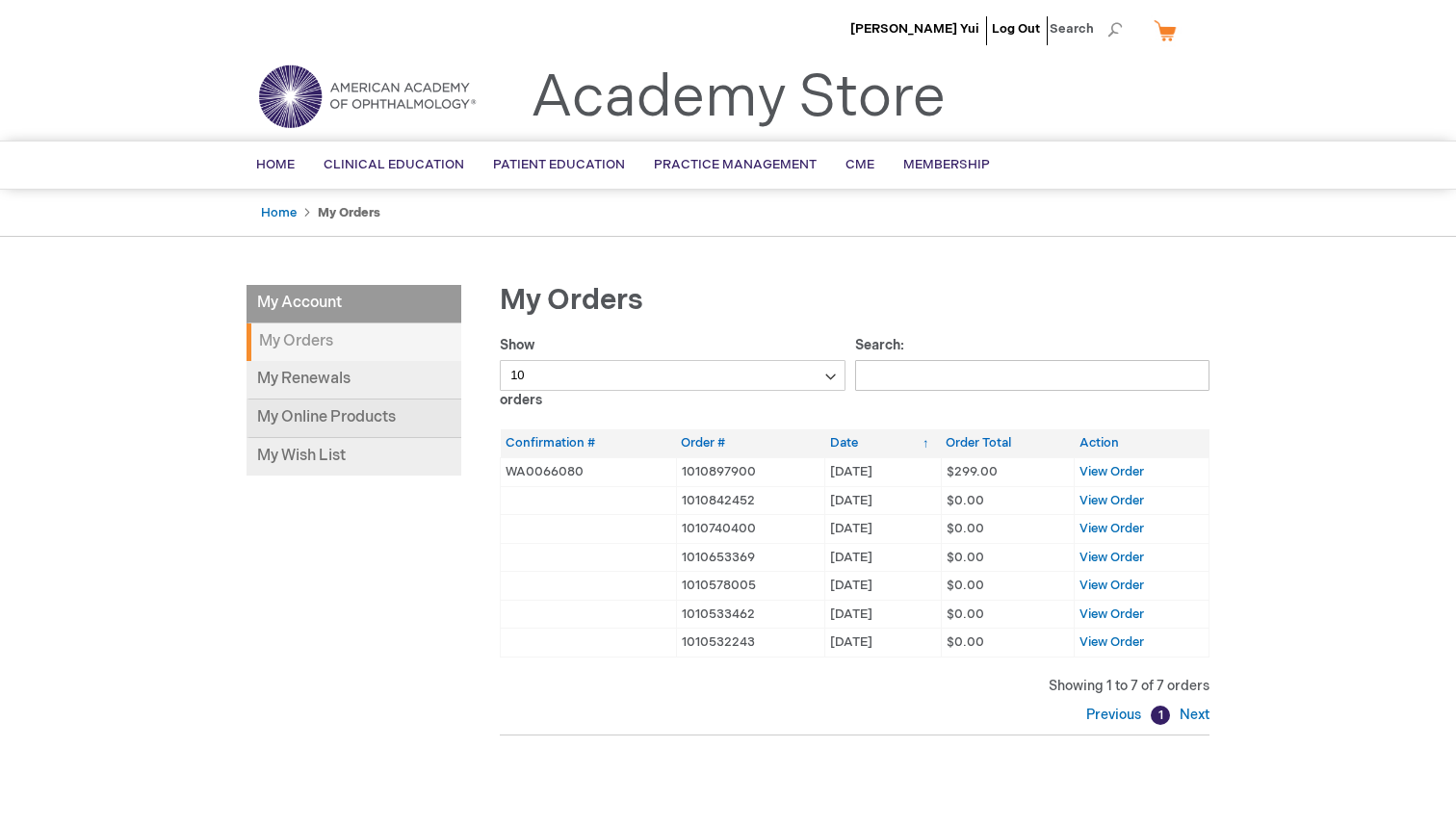
click at [363, 412] on link "My Online Products" at bounding box center [353, 418] width 215 height 39
click at [344, 430] on link "My Online Products" at bounding box center [353, 418] width 215 height 39
